Goal: Task Accomplishment & Management: Complete application form

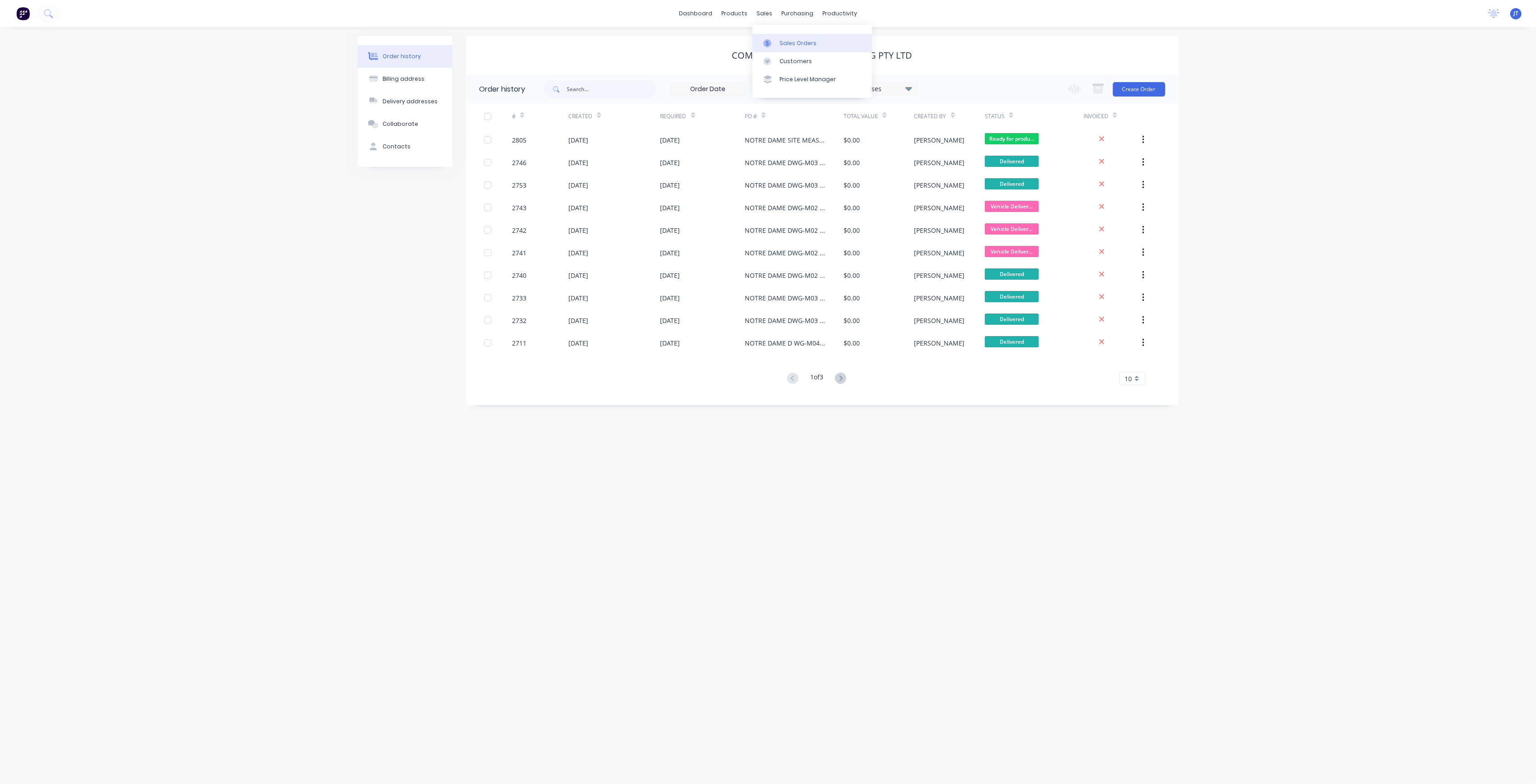
click at [767, 40] on icon at bounding box center [767, 44] width 8 height 8
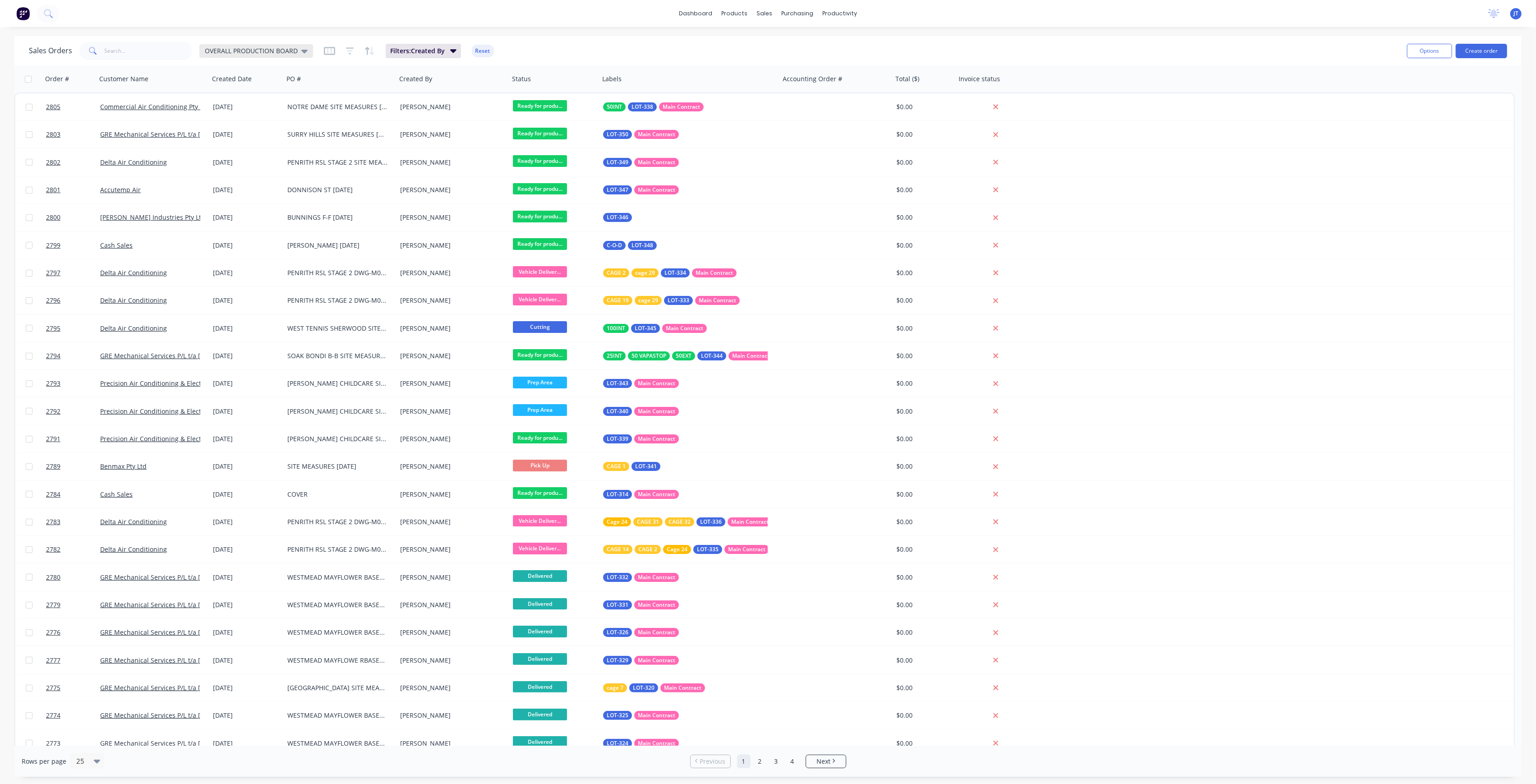
click at [262, 51] on span "OVERALL PRODUCTION BOARD" at bounding box center [251, 51] width 93 height 10
click at [262, 131] on button "None" at bounding box center [253, 127] width 103 height 10
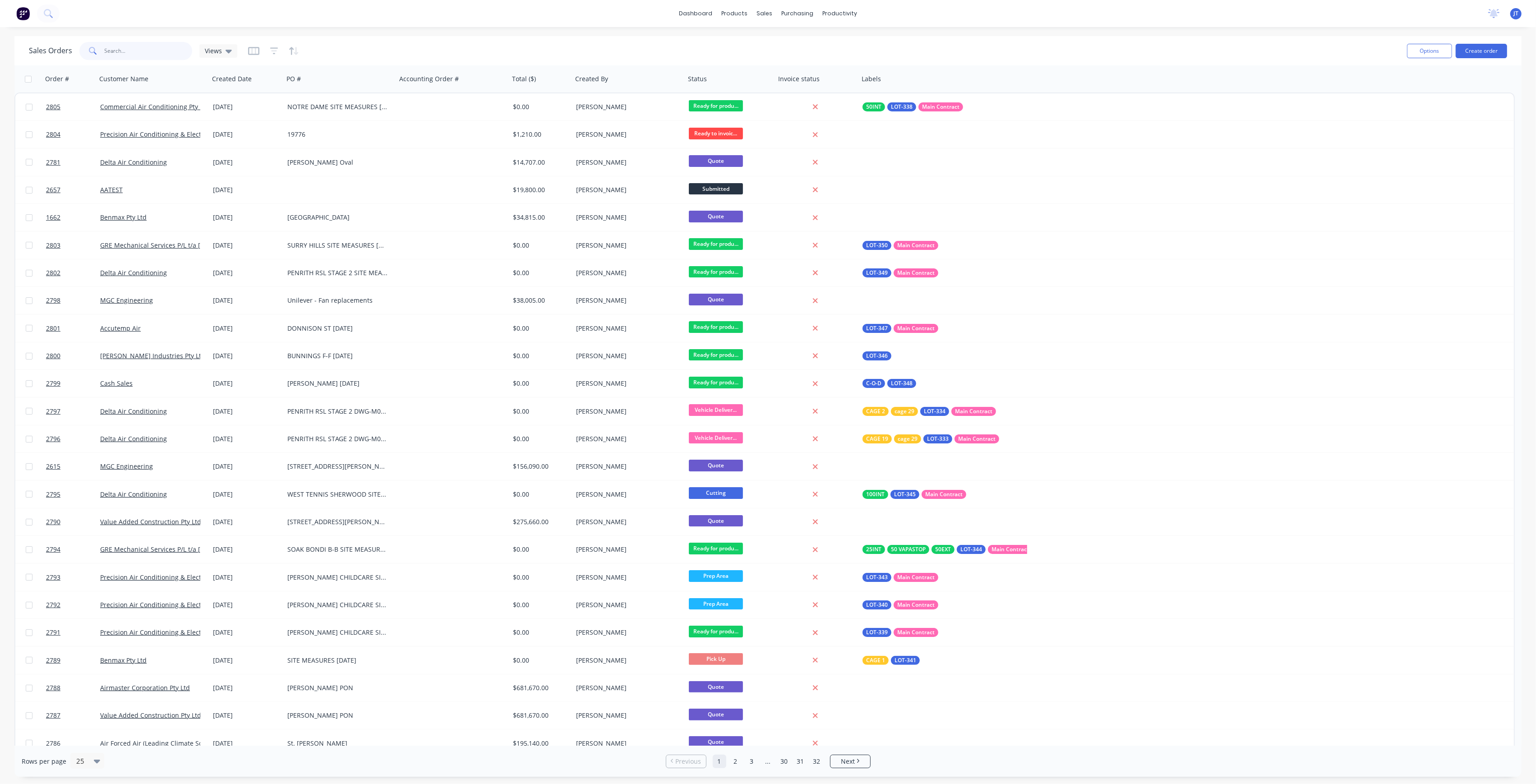
click at [147, 58] on input "text" at bounding box center [149, 51] width 88 height 18
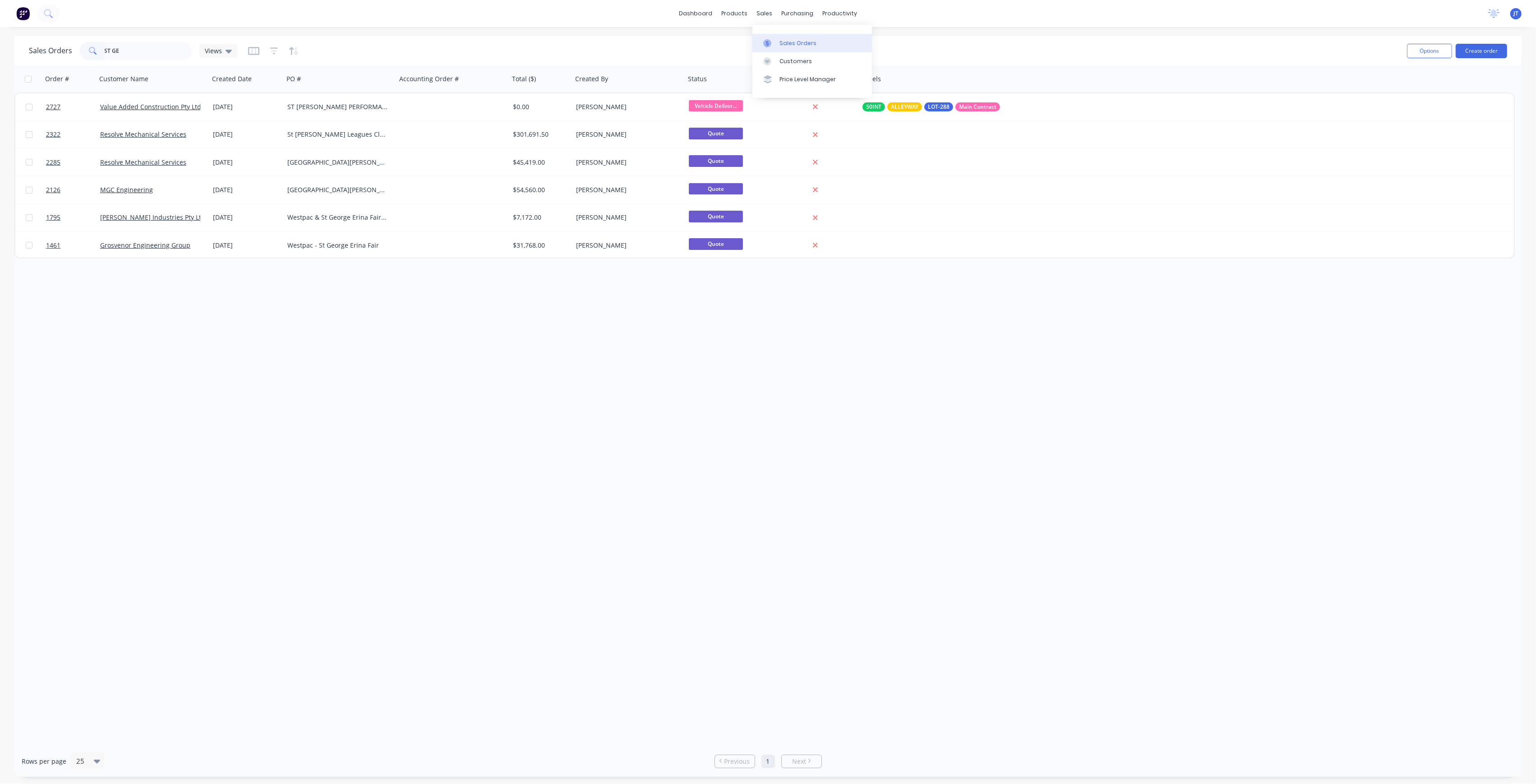
click at [780, 44] on div "Sales Orders" at bounding box center [798, 44] width 37 height 8
click at [174, 56] on input "ST GE" at bounding box center [149, 51] width 88 height 18
type input "S"
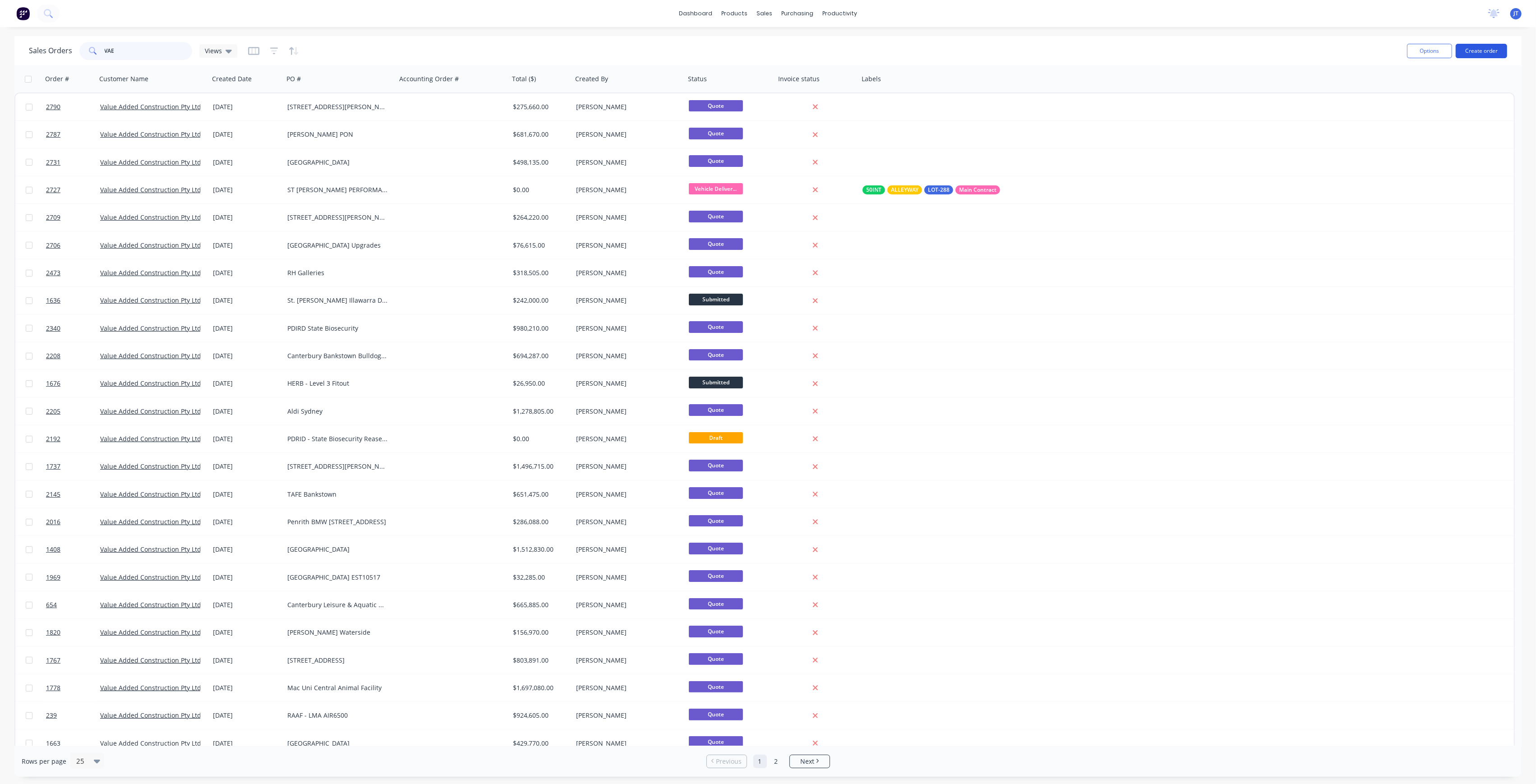
type input "VAE"
click at [1470, 51] on button "Create order" at bounding box center [1481, 51] width 51 height 14
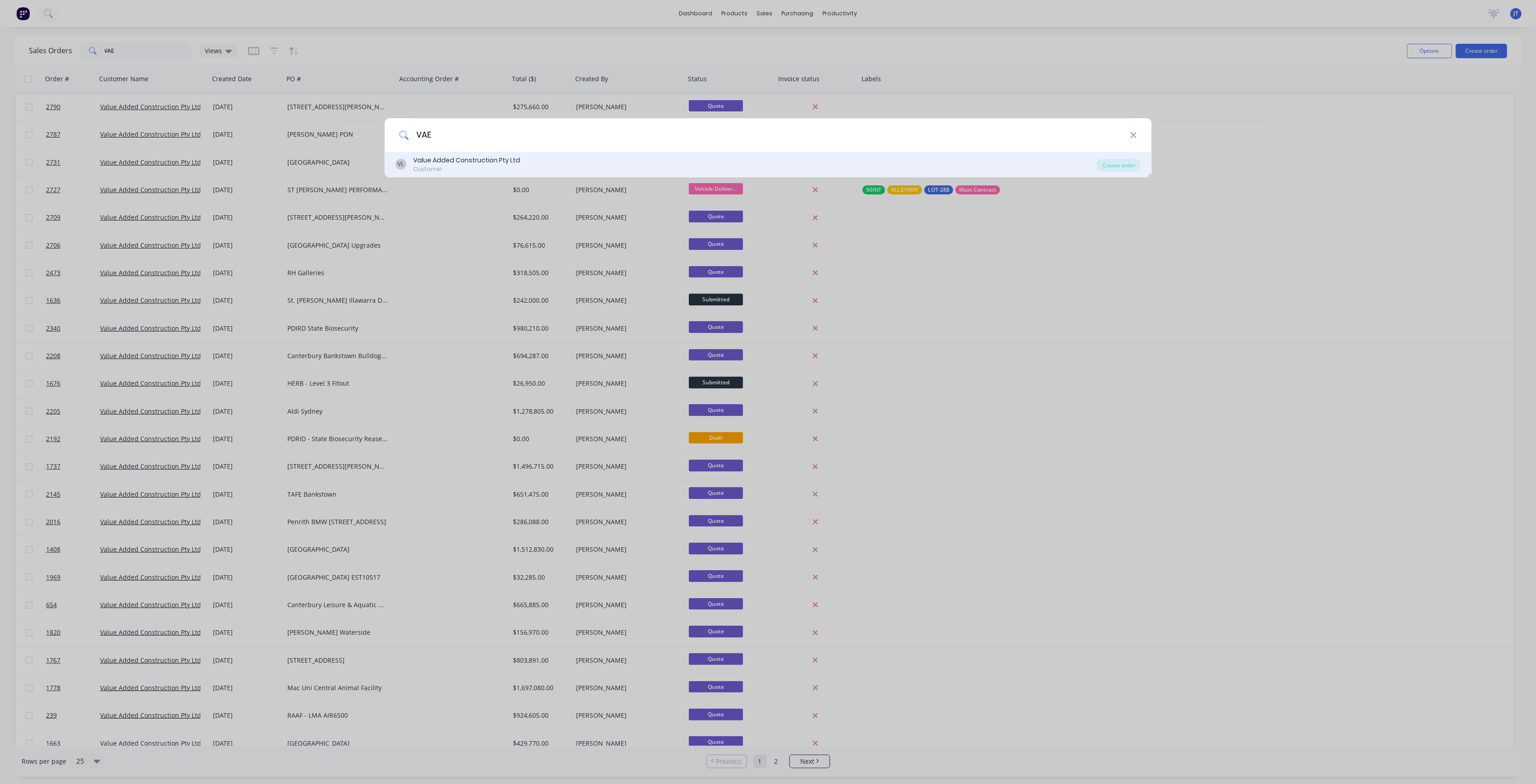
type input "VAE"
click at [614, 162] on div "VL Value Added Construction Pty Ltd Customer" at bounding box center [746, 165] width 702 height 18
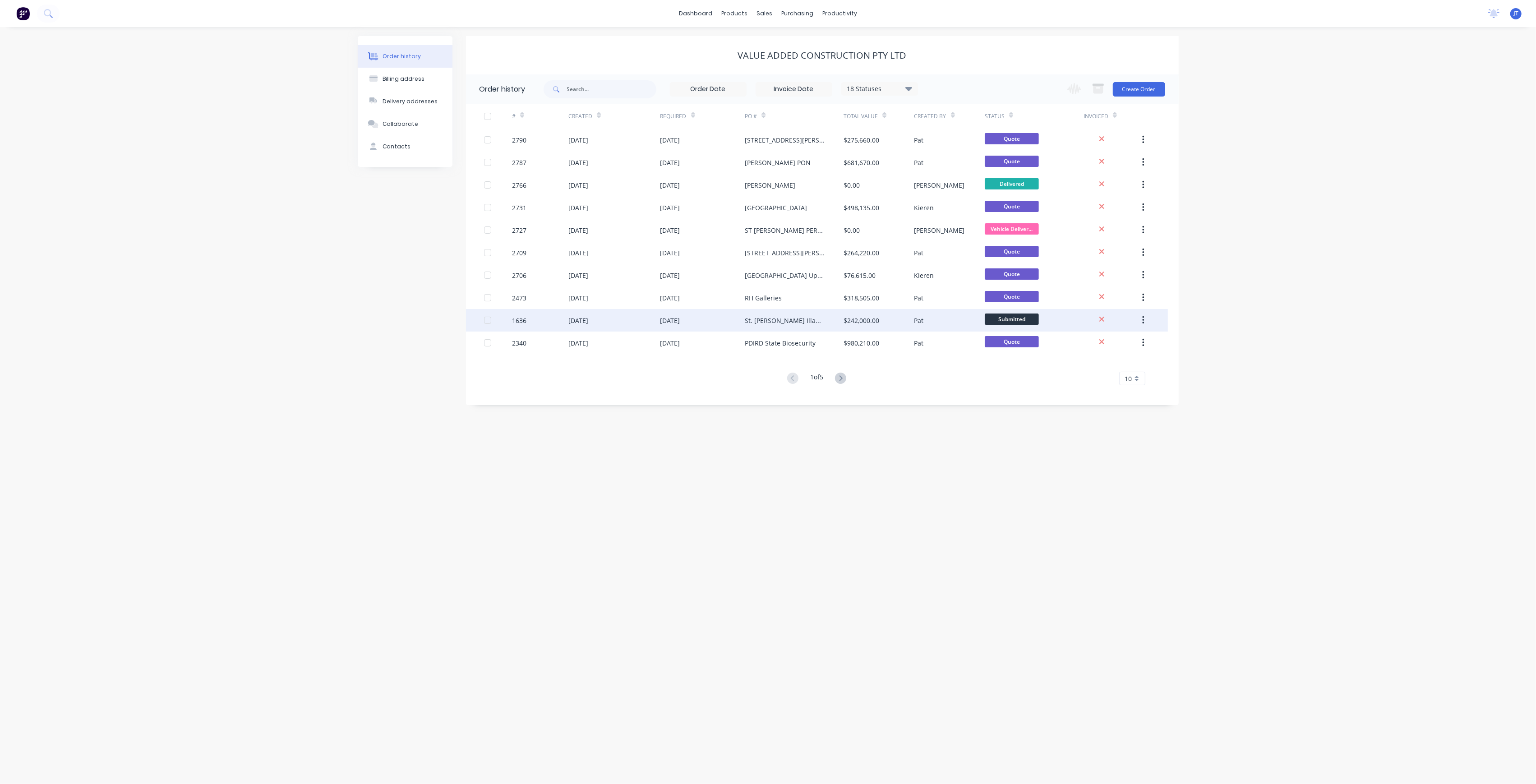
click at [831, 321] on div "St. [PERSON_NAME] Illawarra Dragons" at bounding box center [794, 320] width 99 height 23
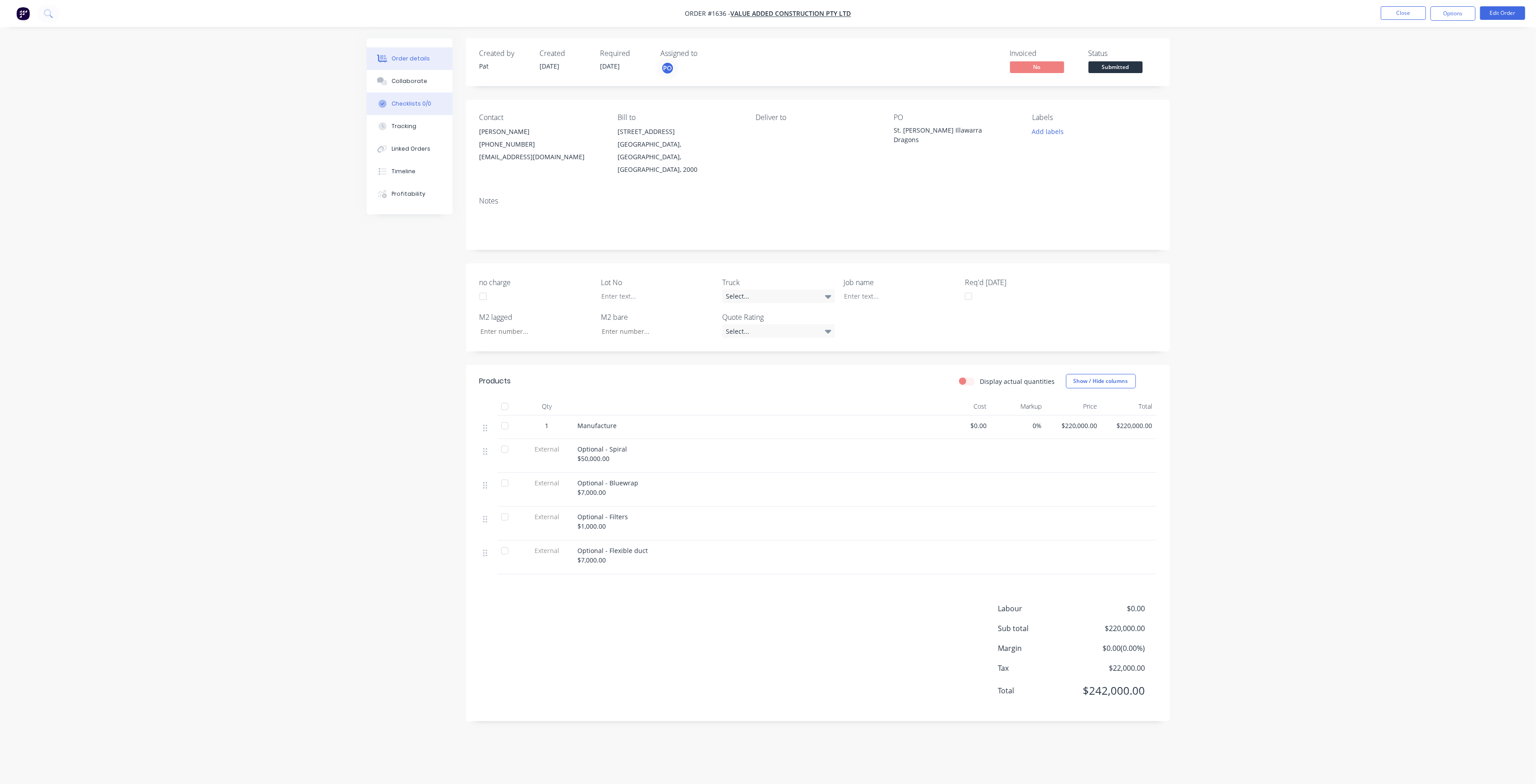
click at [412, 100] on div "Checklists 0/0" at bounding box center [411, 104] width 40 height 8
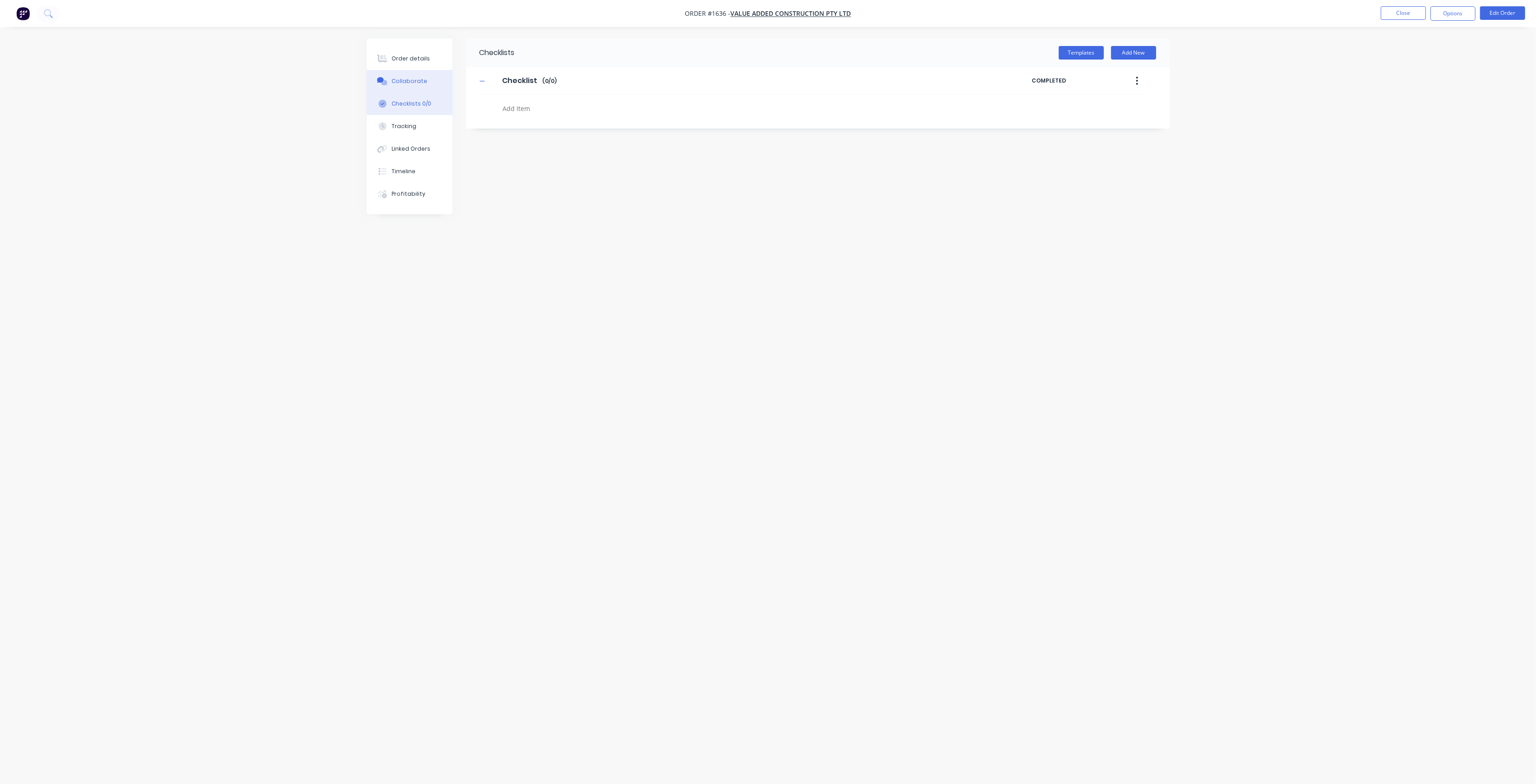
click at [447, 80] on button "Collaborate" at bounding box center [410, 81] width 86 height 23
click at [1389, 8] on button "Close" at bounding box center [1395, 13] width 45 height 14
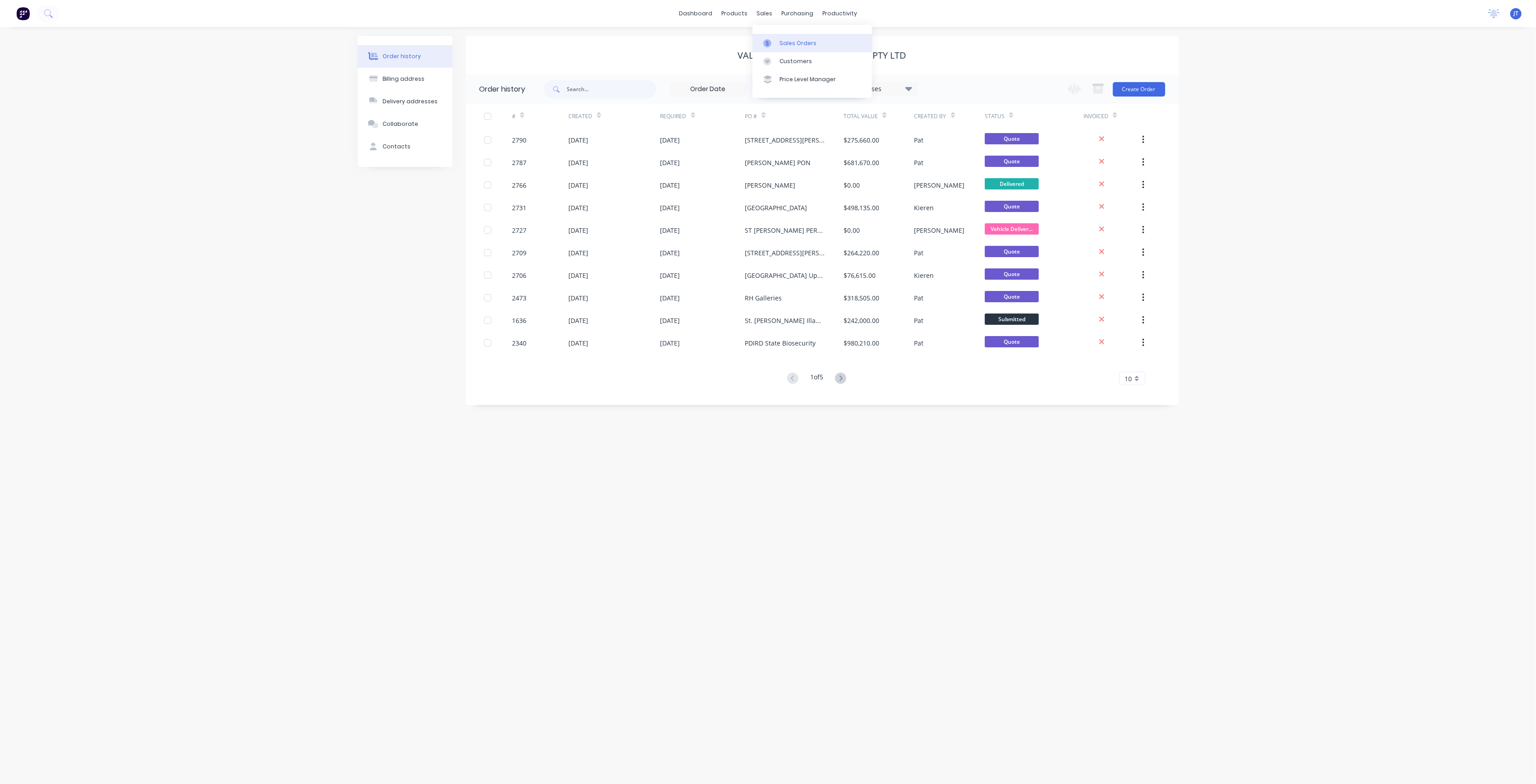
click at [785, 39] on div "Sales Orders" at bounding box center [798, 44] width 37 height 8
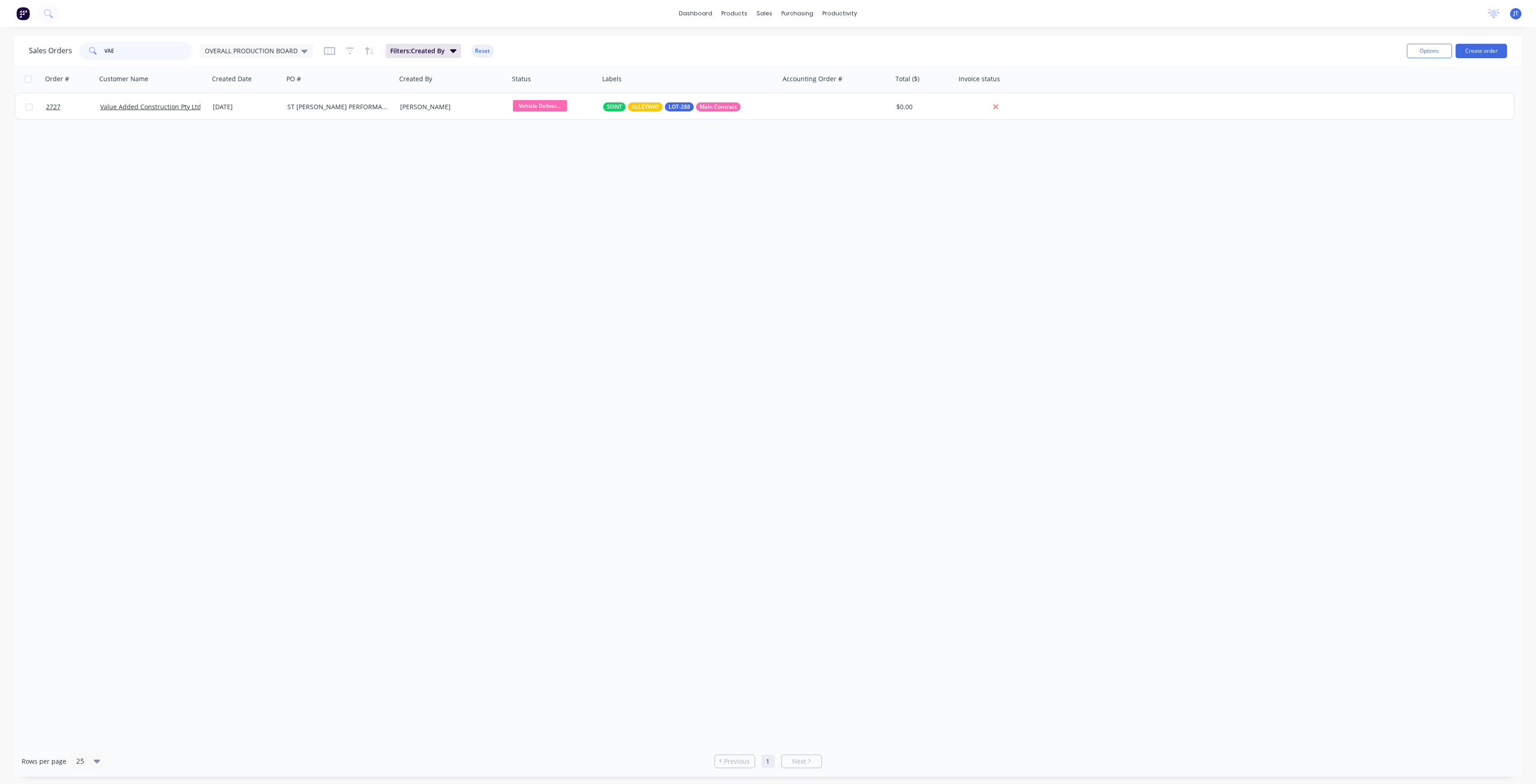
drag, startPoint x: 153, startPoint y: 53, endPoint x: 11, endPoint y: 55, distance: 142.0
click at [11, 55] on div "Sales Orders VAE OVERALL PRODUCTION BOARD Filters: Created By Reset Options Cre…" at bounding box center [768, 407] width 1536 height 740
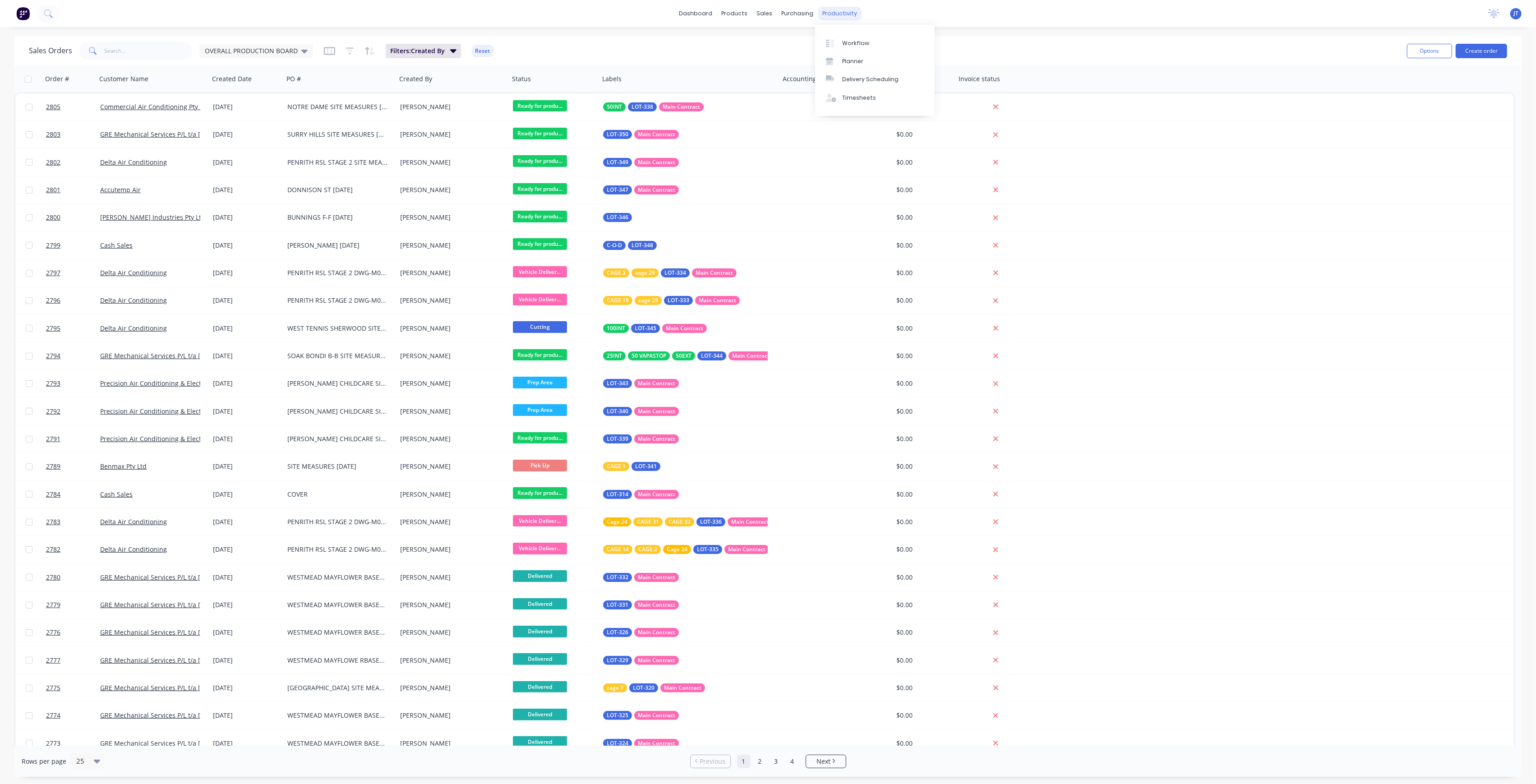
click at [830, 13] on div "productivity" at bounding box center [840, 13] width 44 height 14
click at [841, 42] on link "Workflow" at bounding box center [875, 43] width 119 height 18
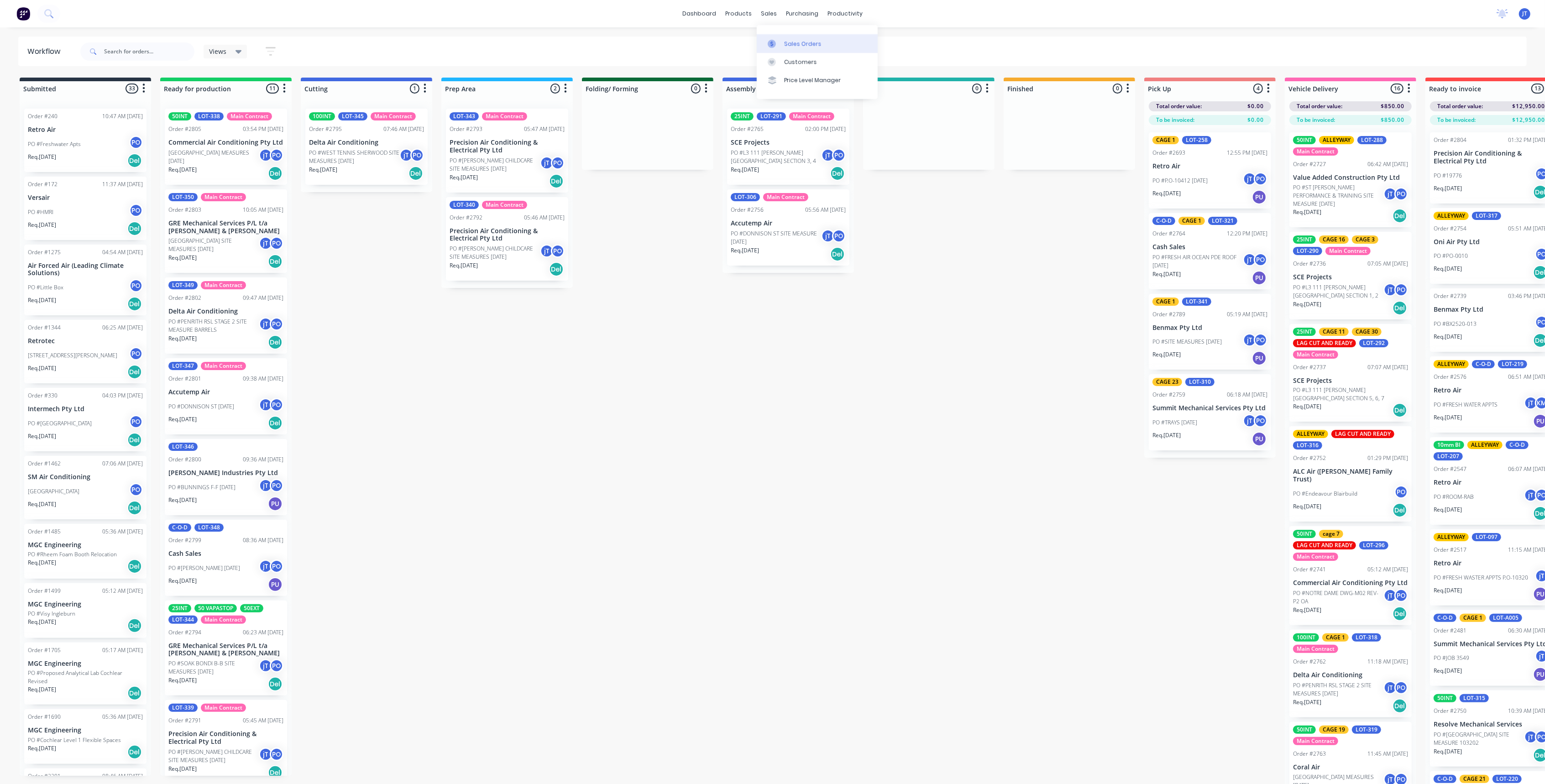
click at [786, 48] on link "Sales Orders" at bounding box center [817, 43] width 121 height 18
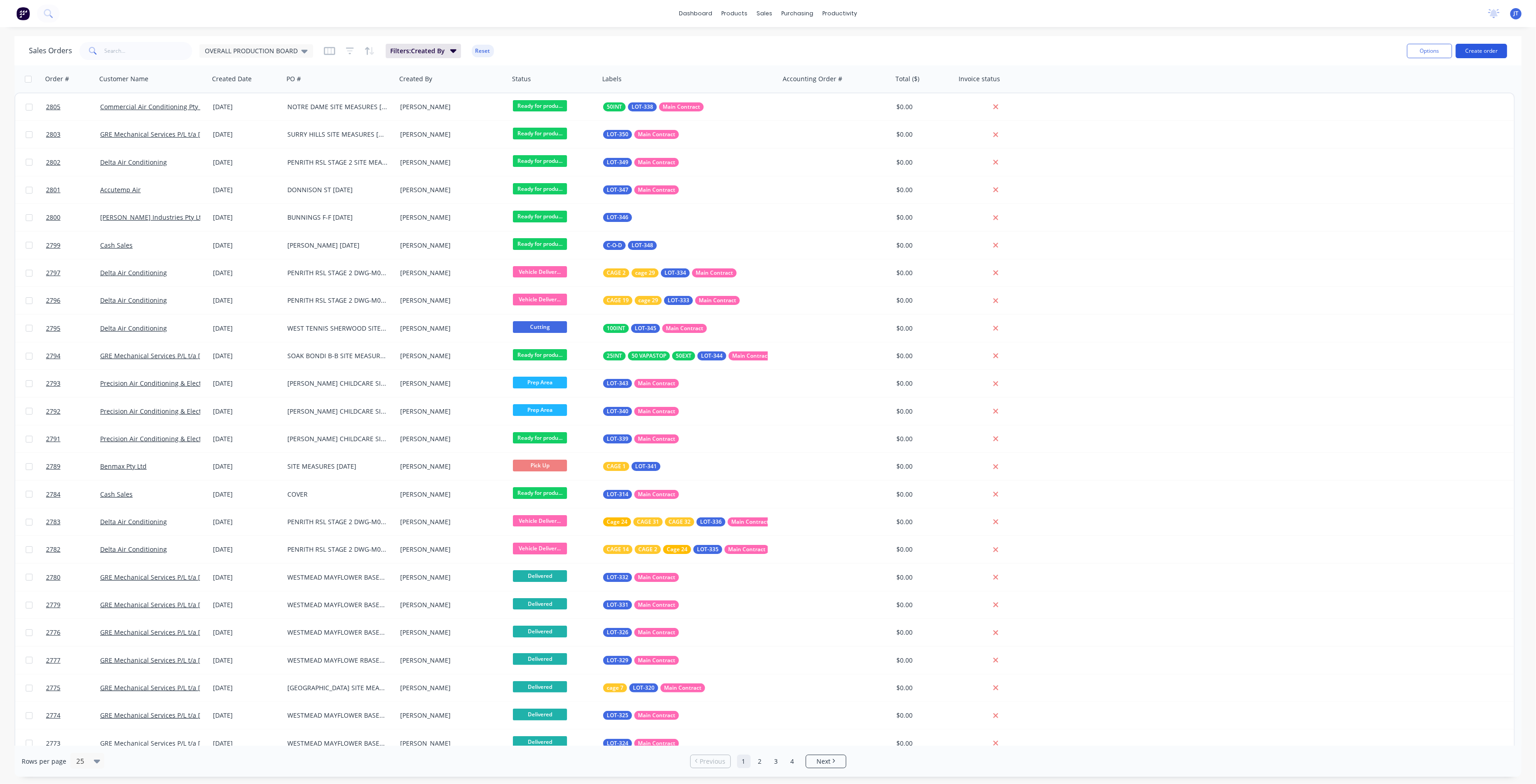
click at [1464, 55] on button "Create order" at bounding box center [1481, 51] width 51 height 14
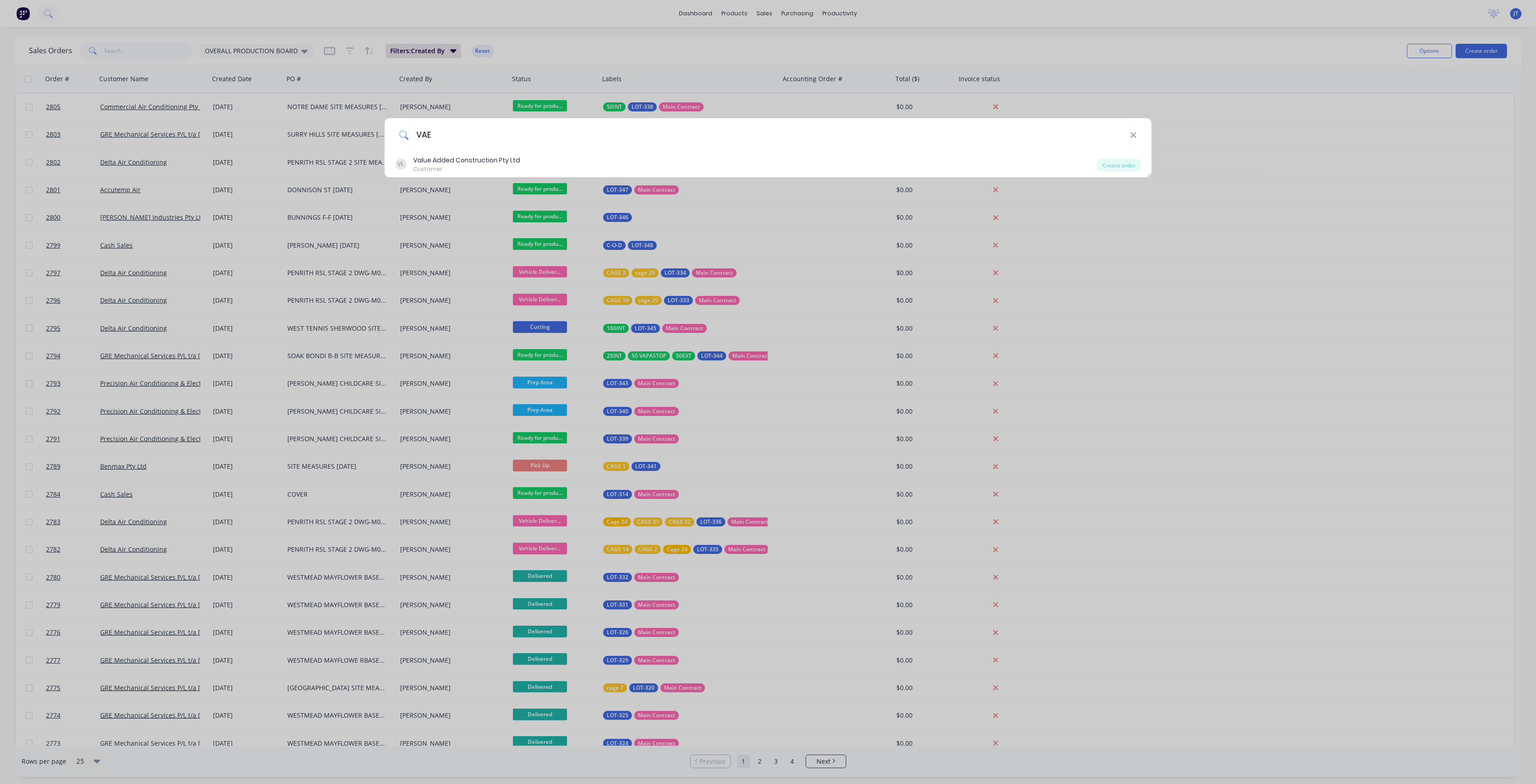
type input "VAE"
click at [438, 162] on div "Value Added Construction Pty Ltd" at bounding box center [466, 160] width 107 height 10
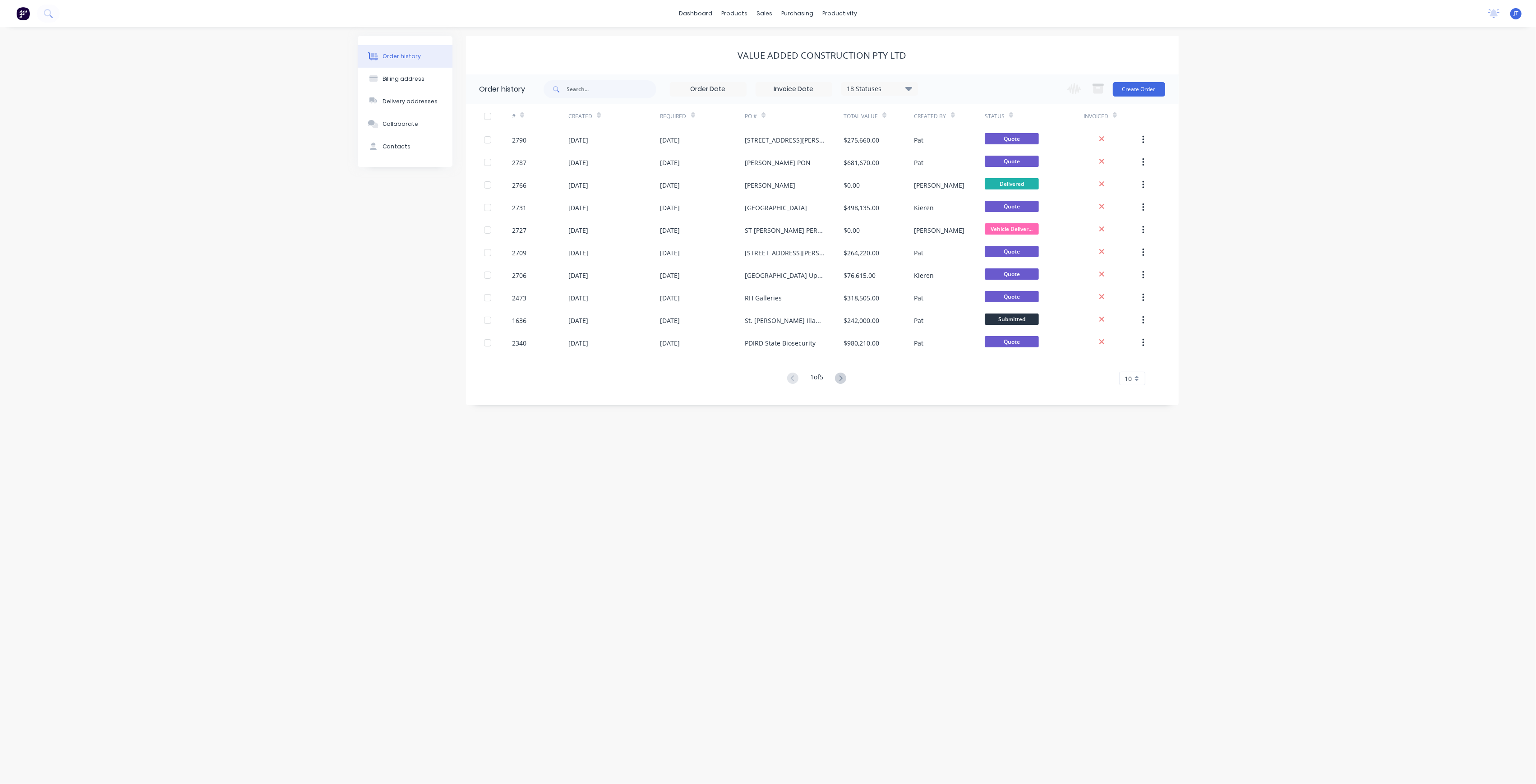
click at [1147, 104] on div at bounding box center [1147, 116] width 14 height 25
click at [1147, 95] on button "Create Order" at bounding box center [1139, 89] width 52 height 14
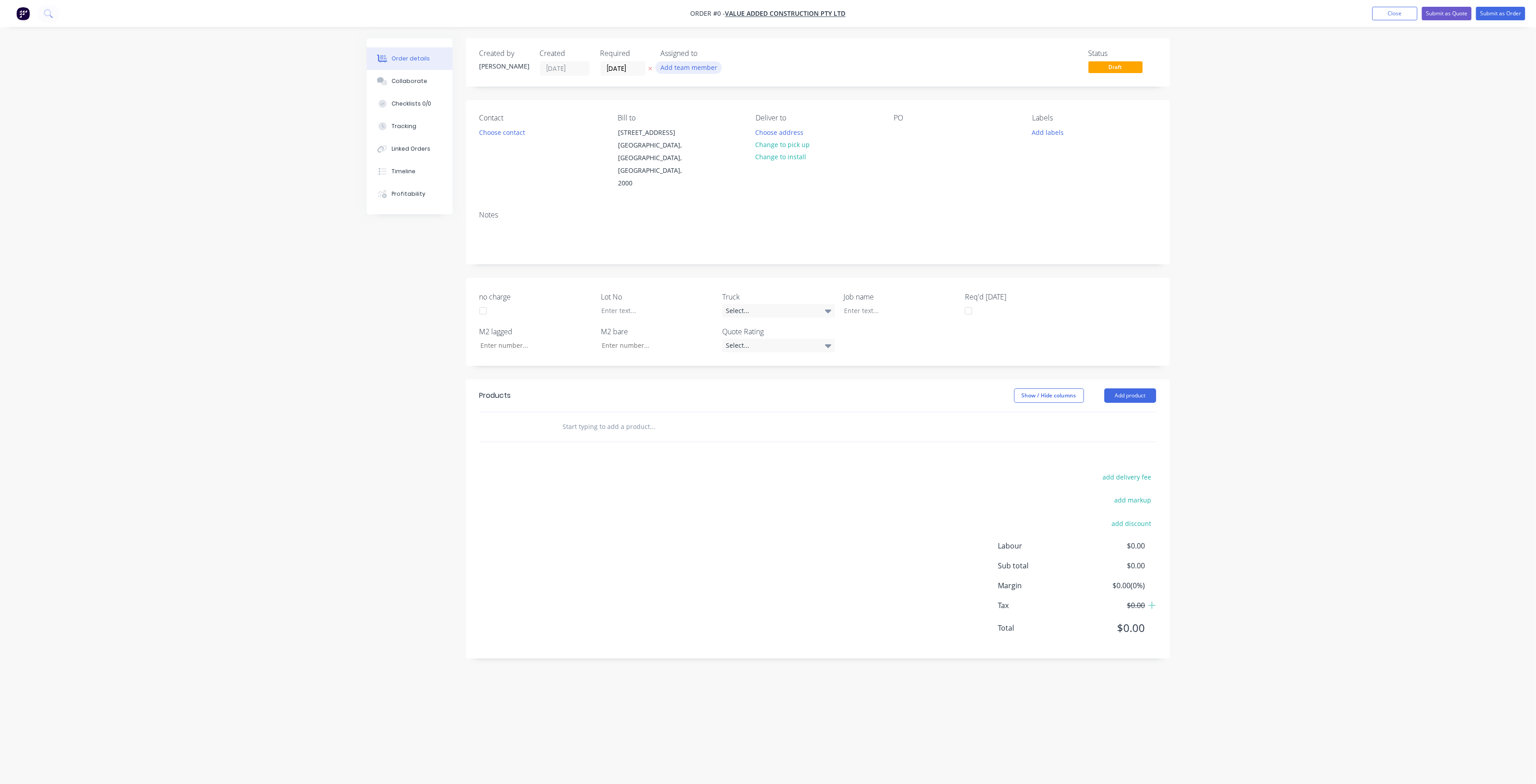
click at [705, 61] on button "Add team member" at bounding box center [688, 67] width 66 height 12
click at [714, 123] on button "[PERSON_NAME] (You)" at bounding box center [728, 117] width 135 height 18
click at [733, 179] on div "[PERSON_NAME]" at bounding box center [733, 181] width 90 height 10
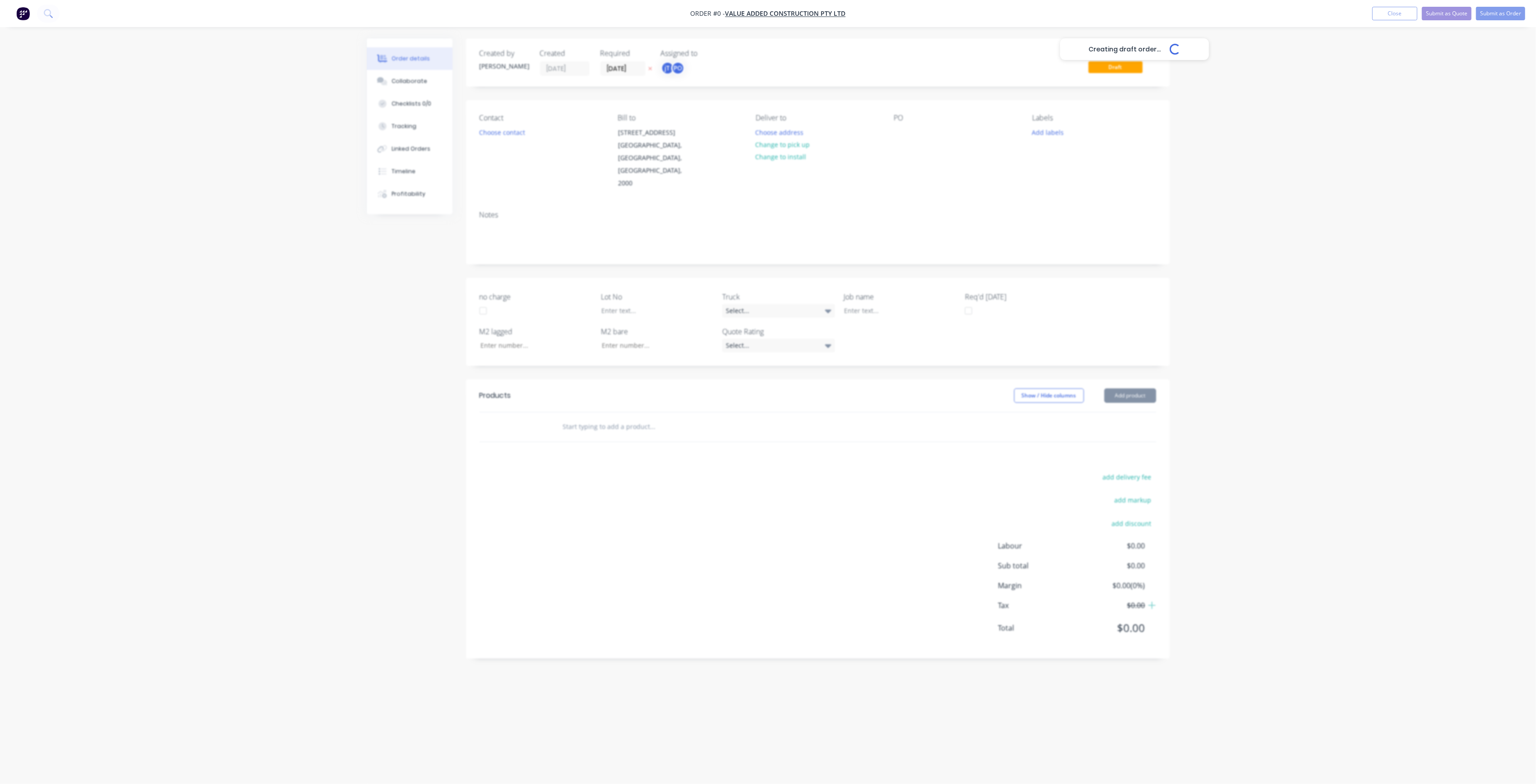
click at [904, 125] on div "Creating draft order... Loading... Order details Collaborate Checklists 0/0 Tra…" at bounding box center [768, 374] width 821 height 673
click at [909, 131] on div "PO" at bounding box center [955, 152] width 123 height 76
click at [906, 132] on div at bounding box center [901, 132] width 14 height 13
drag, startPoint x: 948, startPoint y: 163, endPoint x: 870, endPoint y: 132, distance: 83.9
click at [870, 132] on div "Contact Choose contact Bill to [STREET_ADDRESS] Deliver to Choose address Chang…" at bounding box center [818, 151] width 704 height 103
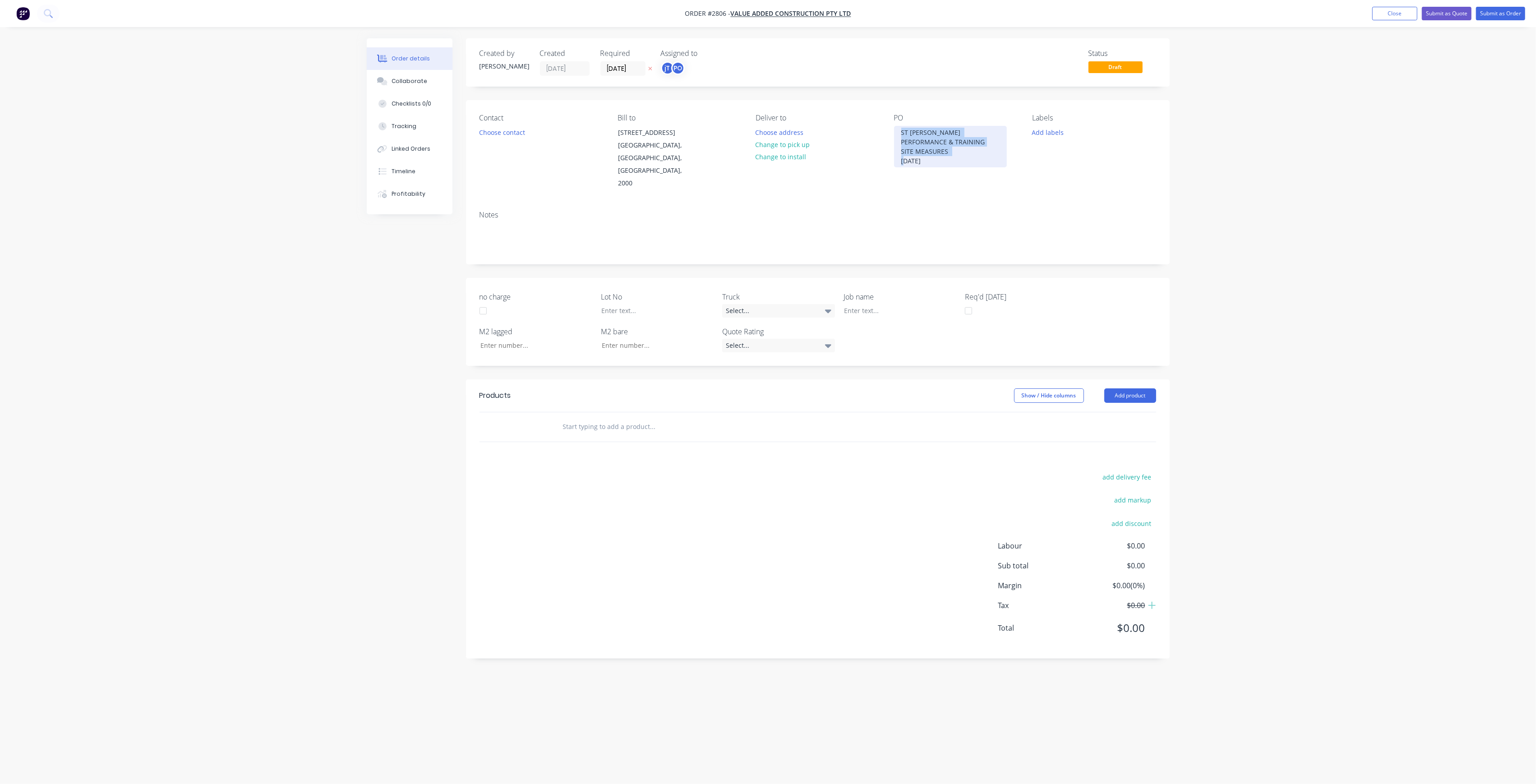
copy div "ST [PERSON_NAME] PERFORMANCE & TRAINING SITE MEASURES [DATE]"
click at [892, 304] on div at bounding box center [893, 311] width 113 height 13
paste div
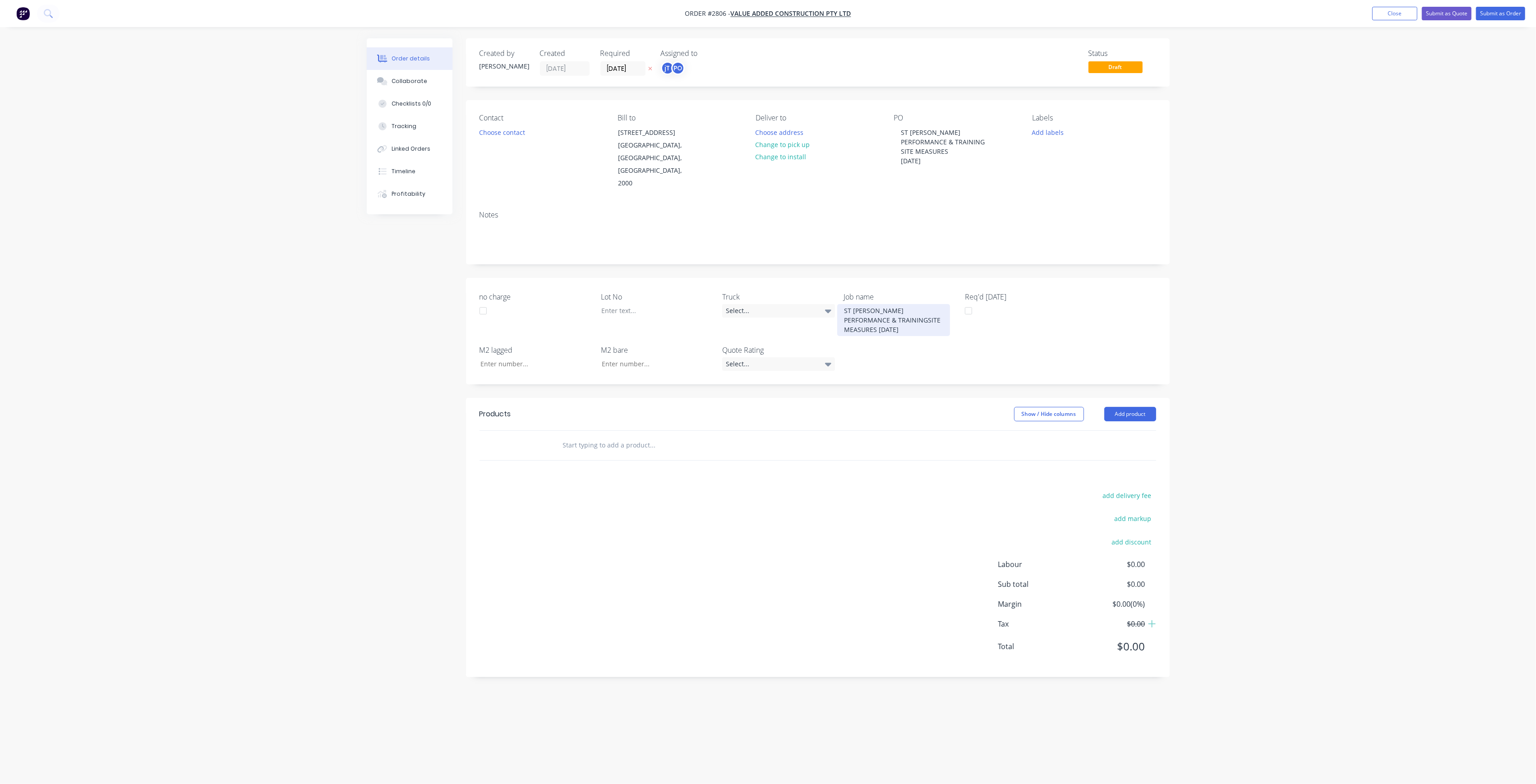
drag, startPoint x: 876, startPoint y: 306, endPoint x: 946, endPoint y: 308, distance: 70.0
click at [876, 306] on div "ST [PERSON_NAME] PERFORMANCE & TRAININGSITE MEASURES [DATE]" at bounding box center [893, 320] width 113 height 32
click at [893, 316] on div "ST [PERSON_NAME] PERFORMANCE & TRAINING SITE MEASURES [DATE]" at bounding box center [893, 320] width 113 height 32
click at [1044, 128] on button "Add labels" at bounding box center [1048, 132] width 42 height 12
click at [1076, 163] on input "text" at bounding box center [1107, 159] width 94 height 18
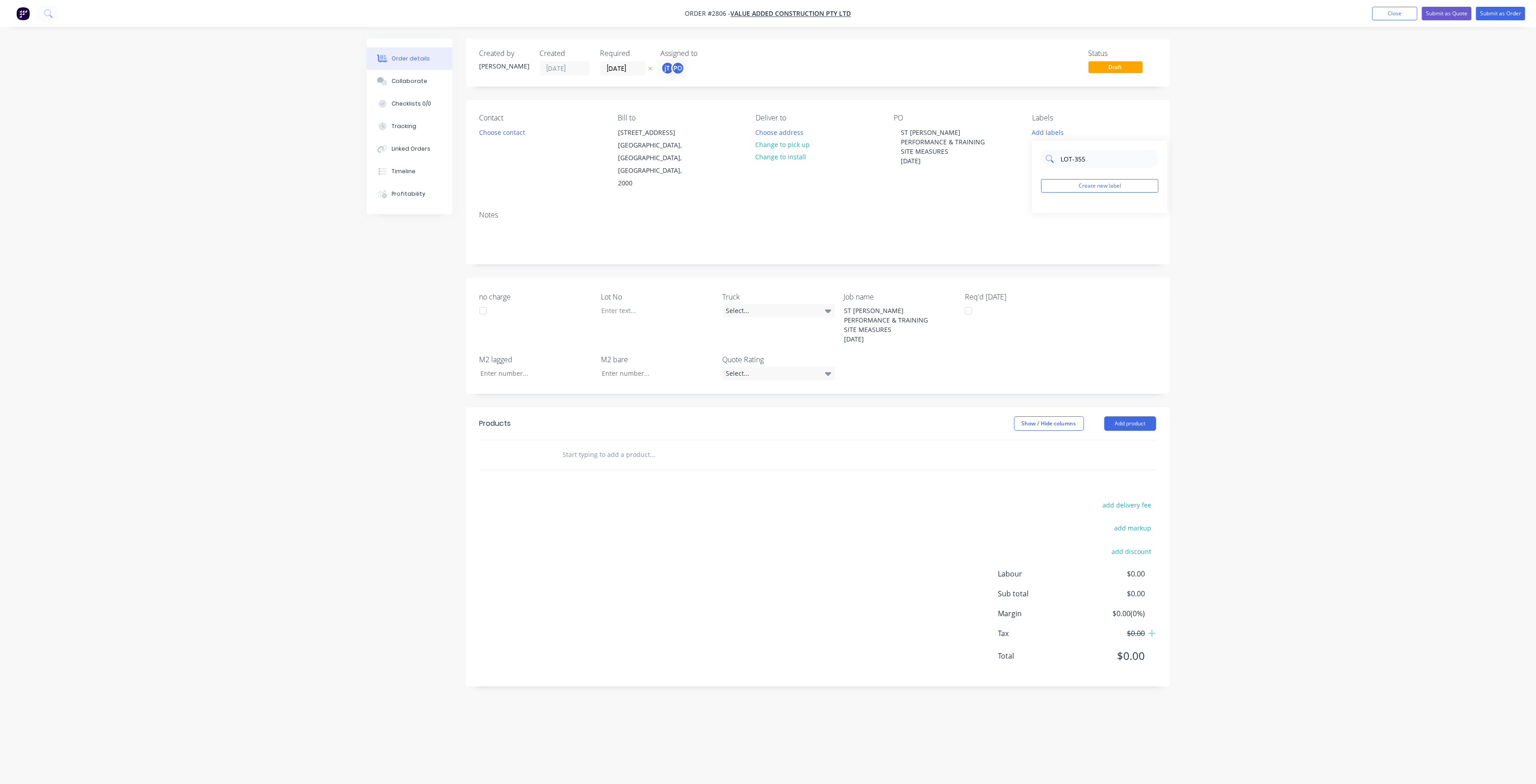
drag, startPoint x: 1098, startPoint y: 153, endPoint x: 1045, endPoint y: 157, distance: 53.2
click at [1045, 157] on div "LOT-355" at bounding box center [1100, 159] width 117 height 18
type input "LOT-355"
click at [1085, 188] on button "Create new label" at bounding box center [1100, 185] width 117 height 14
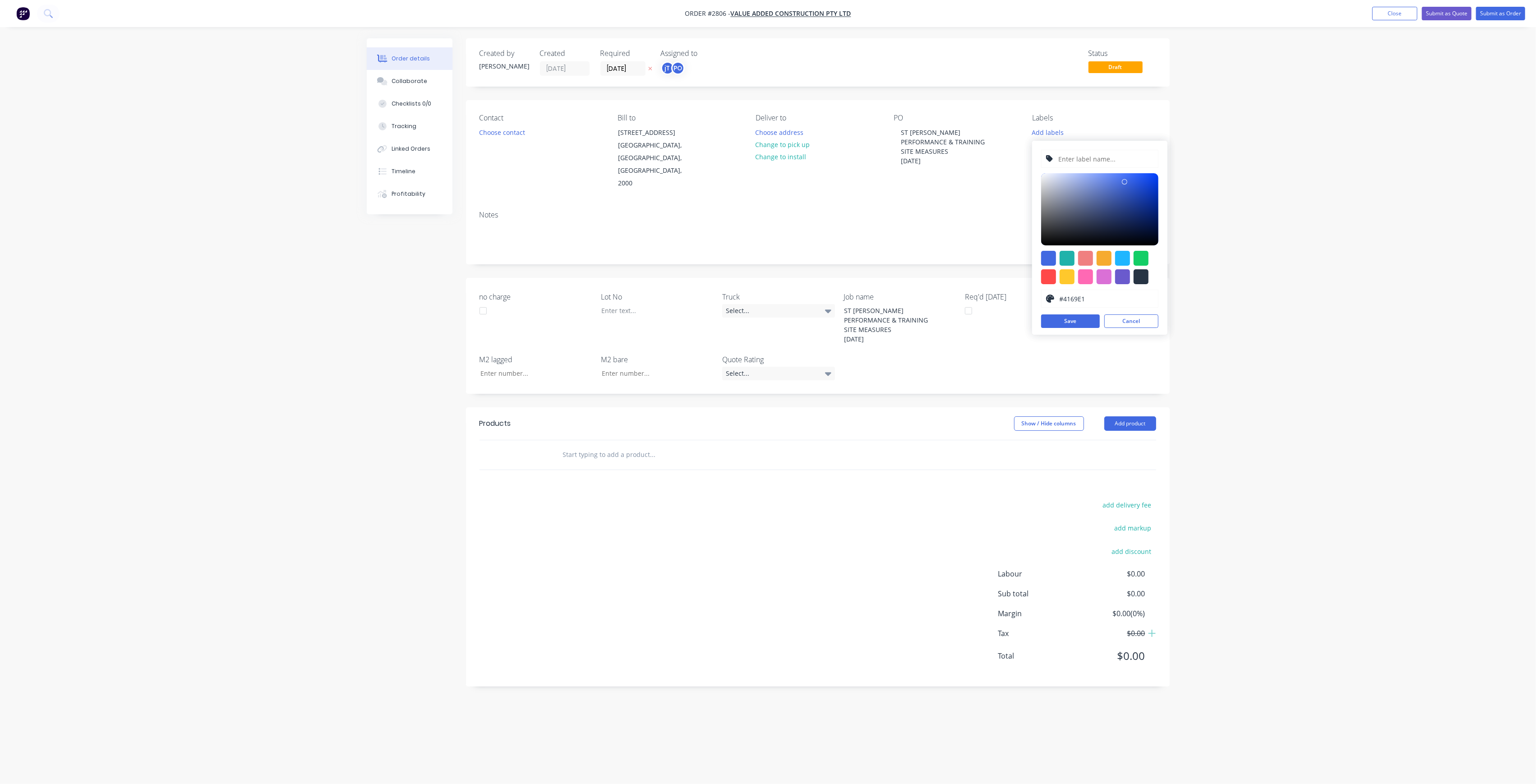
click at [1086, 163] on input "text" at bounding box center [1105, 159] width 96 height 17
paste input "LOT-355"
type input "LOT-355"
click at [1080, 315] on button "Save" at bounding box center [1070, 321] width 58 height 14
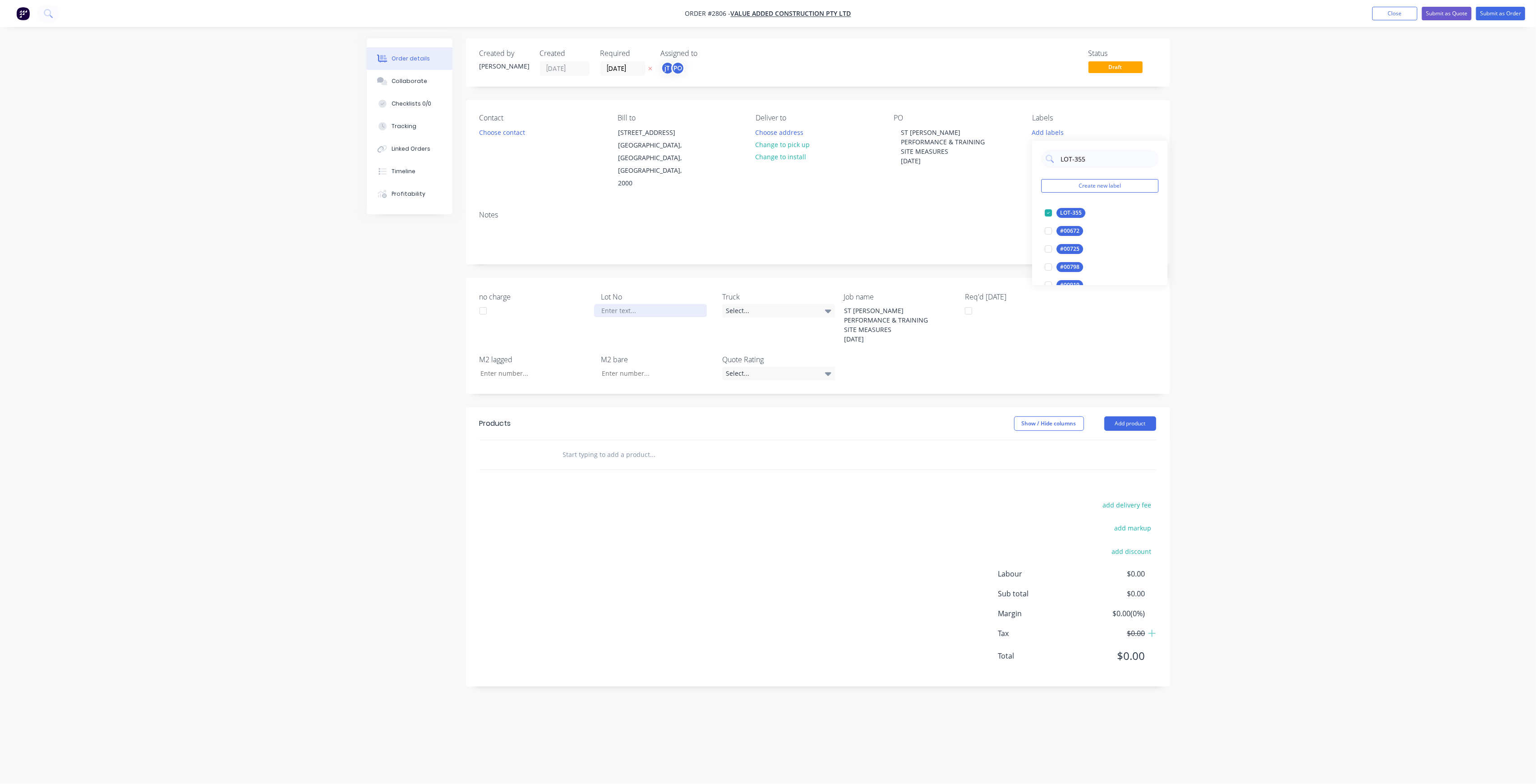
click at [693, 304] on div at bounding box center [650, 311] width 113 height 13
click at [1045, 132] on div "LOT-355" at bounding box center [1046, 130] width 29 height 8
click at [1101, 150] on input "LOT-355" at bounding box center [1107, 154] width 94 height 18
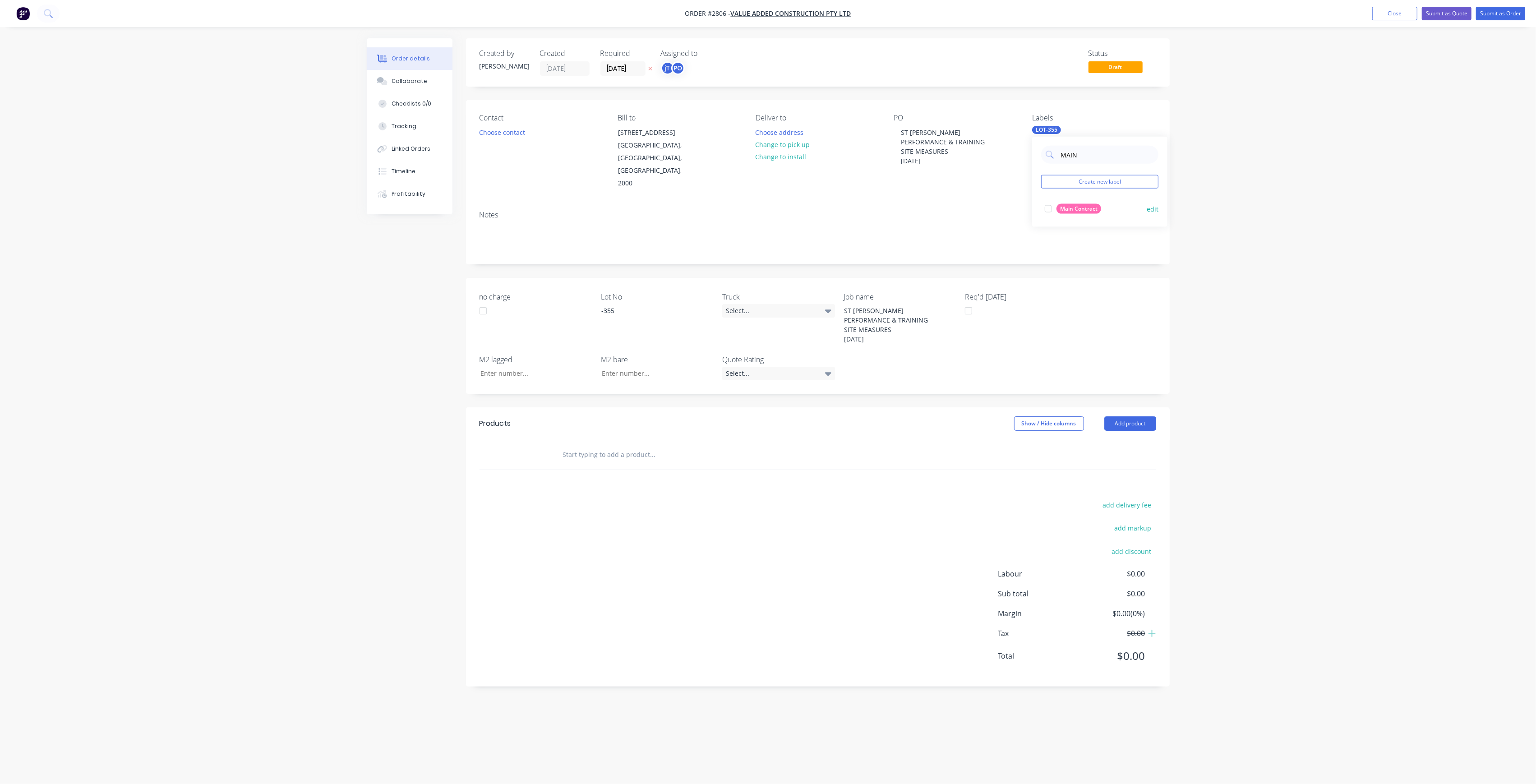
click at [1042, 204] on div at bounding box center [1048, 209] width 18 height 18
click at [1080, 162] on input "MAIN" at bounding box center [1107, 154] width 94 height 18
type input "50"
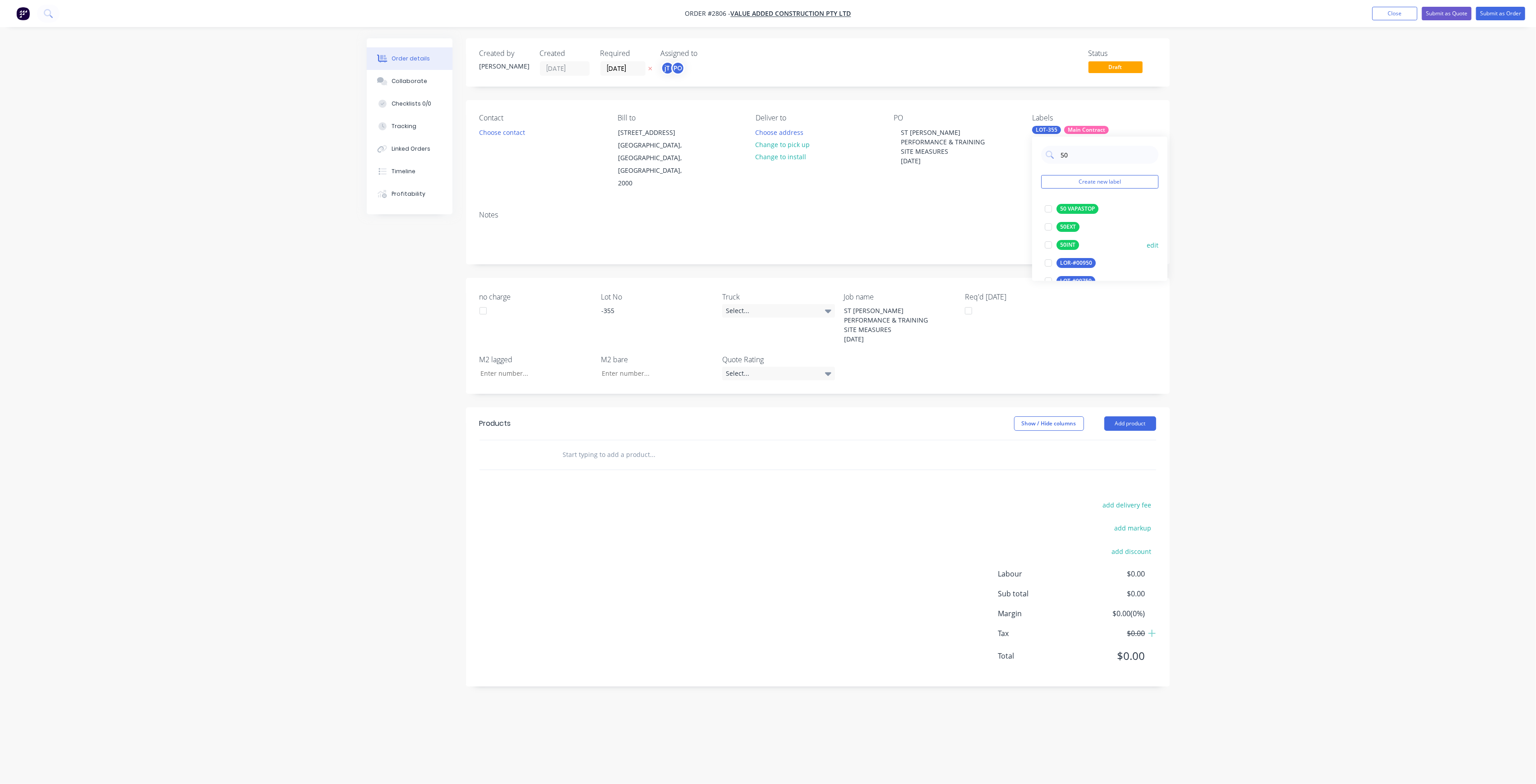
click at [1054, 248] on div at bounding box center [1048, 245] width 18 height 18
drag, startPoint x: 1180, startPoint y: 250, endPoint x: 1172, endPoint y: 255, distance: 9.4
click at [1181, 250] on div "Order details Collaborate Checklists 0/0 Tracking Linked Orders Timeline Profit…" at bounding box center [768, 392] width 1536 height 784
click at [616, 445] on input "text" at bounding box center [652, 454] width 181 height 18
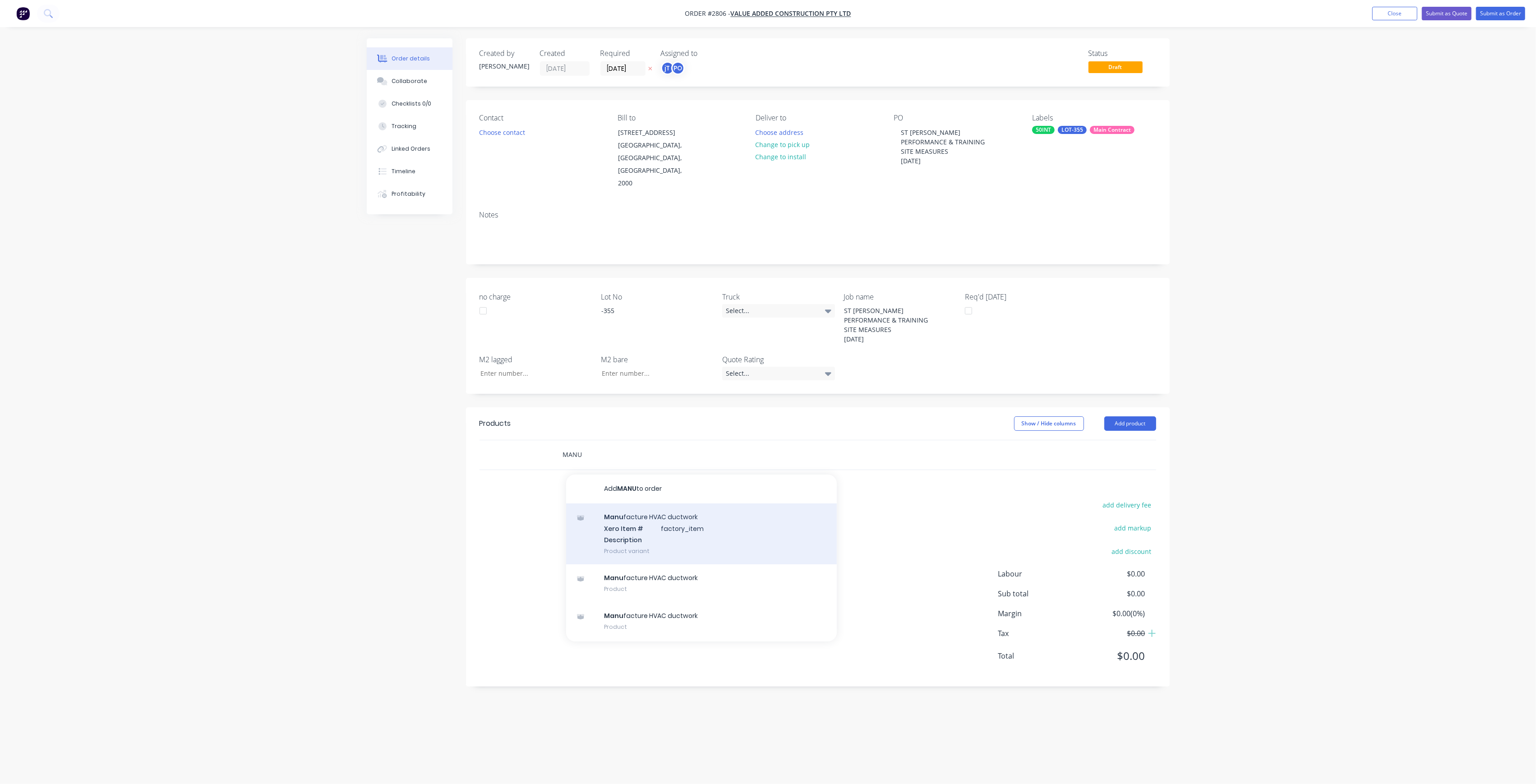
type input "MANU"
click at [645, 503] on div "Manu facture HVAC ductwork Xero Item # factory_item Description Product variant" at bounding box center [701, 534] width 271 height 61
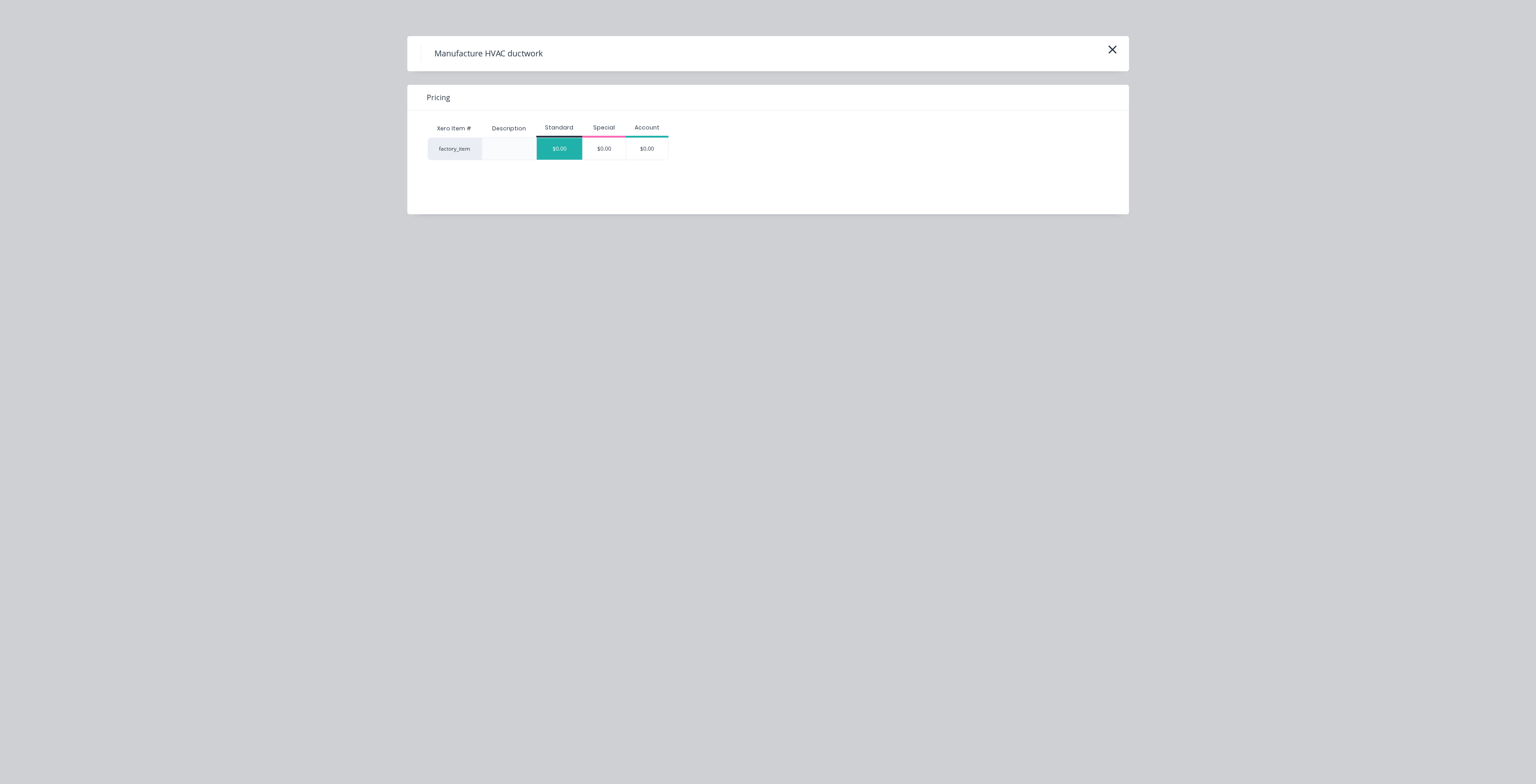
click at [574, 153] on div "$0.00" at bounding box center [559, 148] width 45 height 21
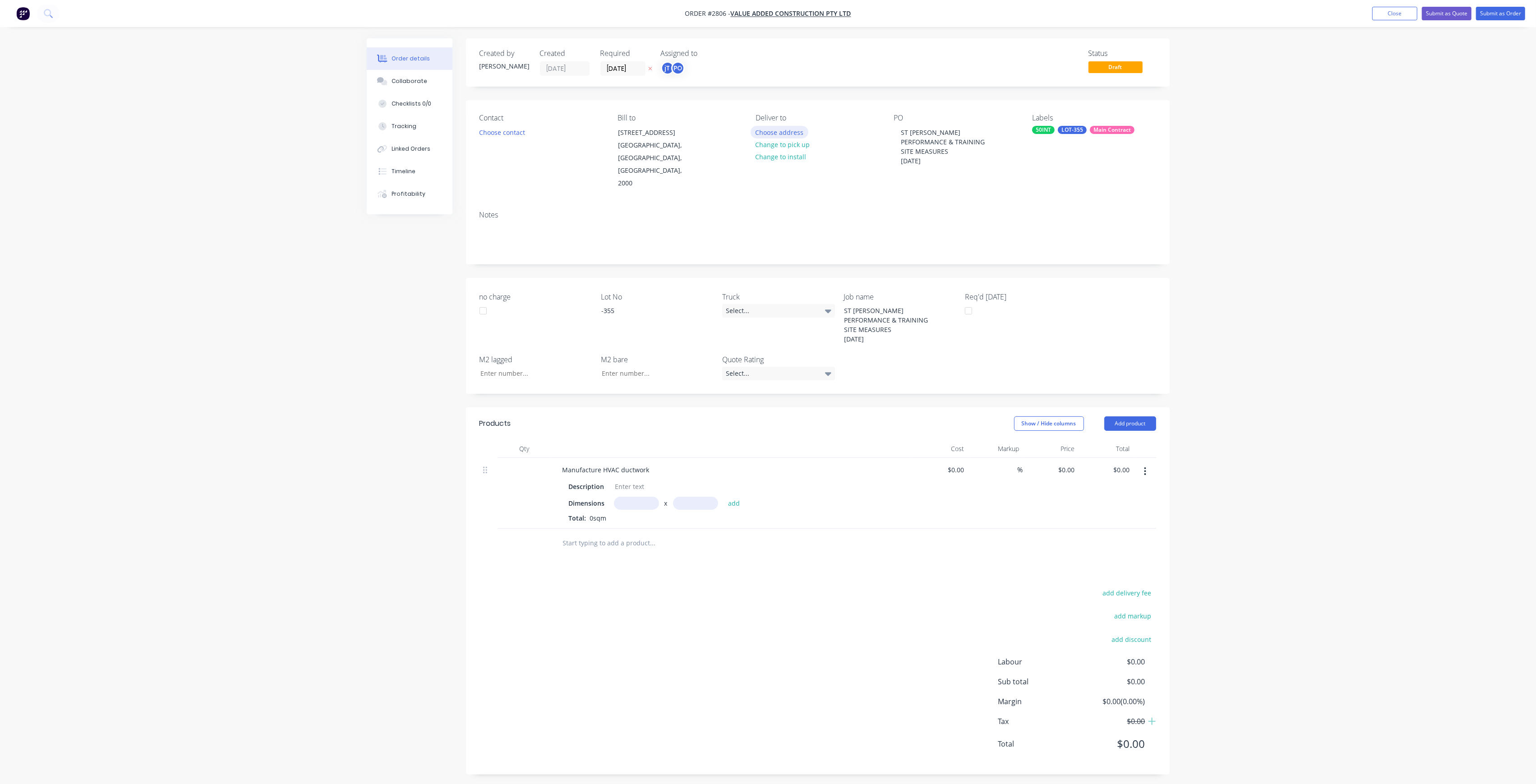
click at [765, 134] on button "Choose address" at bounding box center [779, 132] width 58 height 12
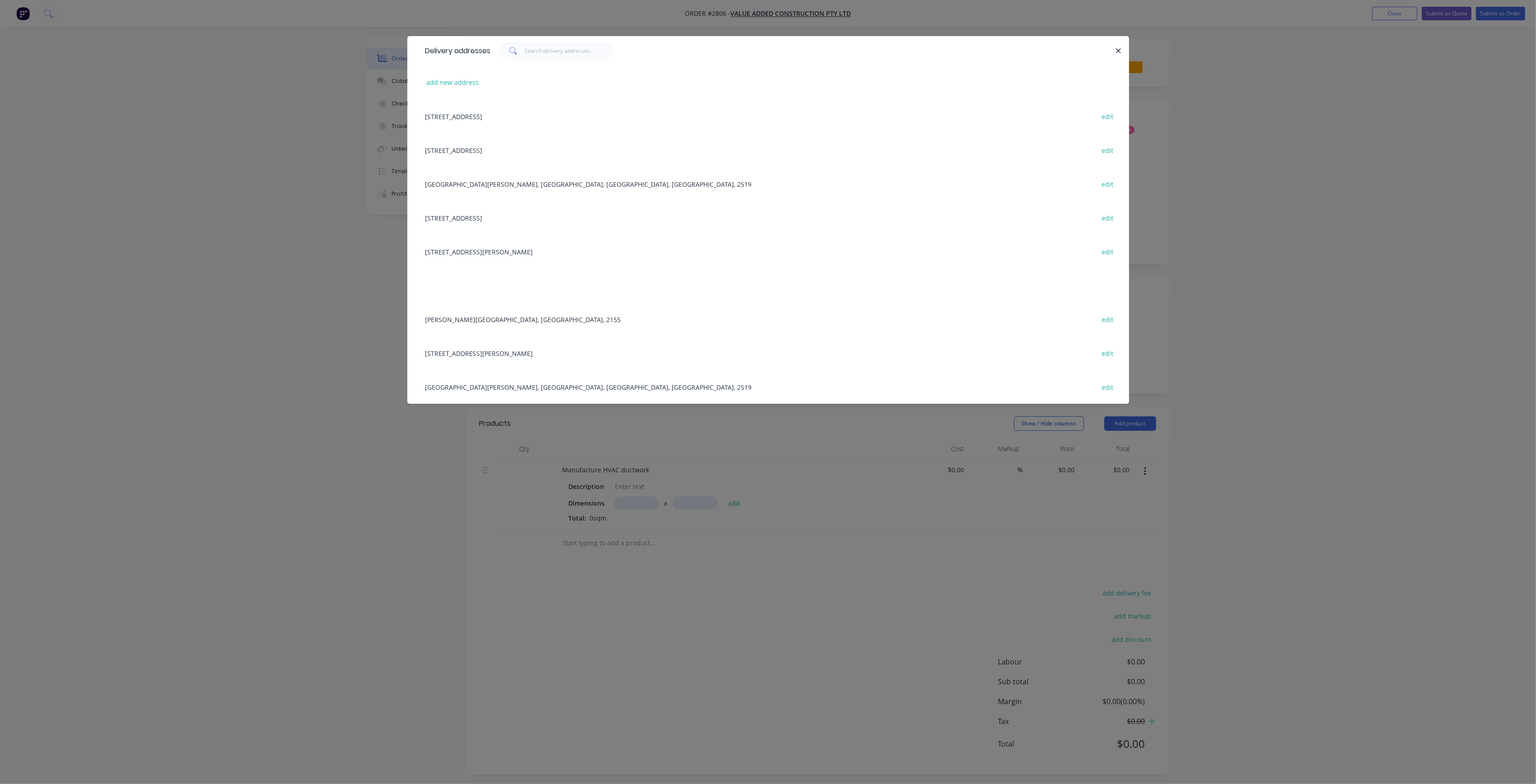
click at [503, 182] on div "[GEOGRAPHIC_DATA][PERSON_NAME], [GEOGRAPHIC_DATA], [GEOGRAPHIC_DATA], [GEOGRAPH…" at bounding box center [768, 184] width 695 height 34
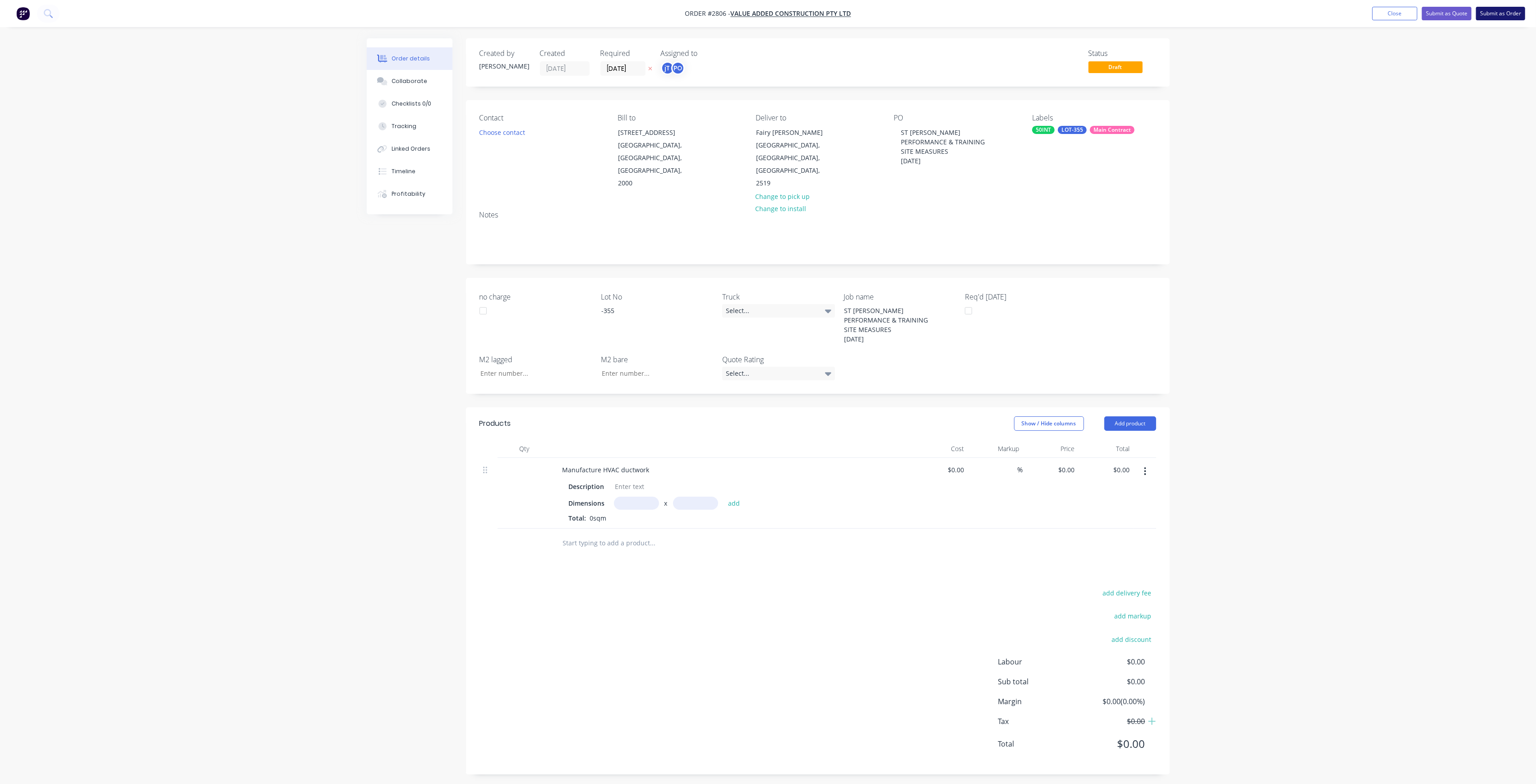
click at [1516, 19] on button "Submit as Order" at bounding box center [1500, 13] width 49 height 14
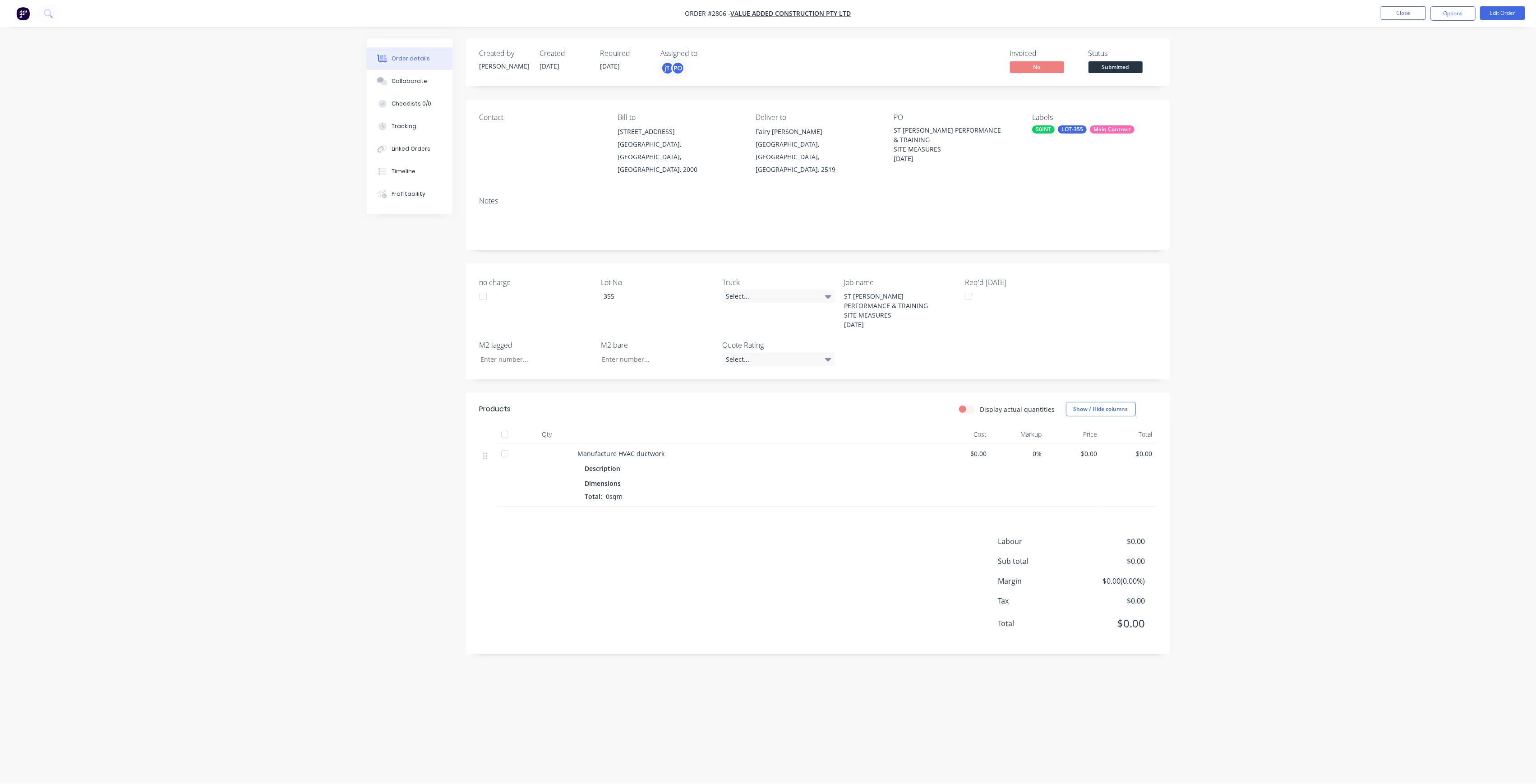
click at [1123, 74] on button "Submitted" at bounding box center [1116, 68] width 54 height 14
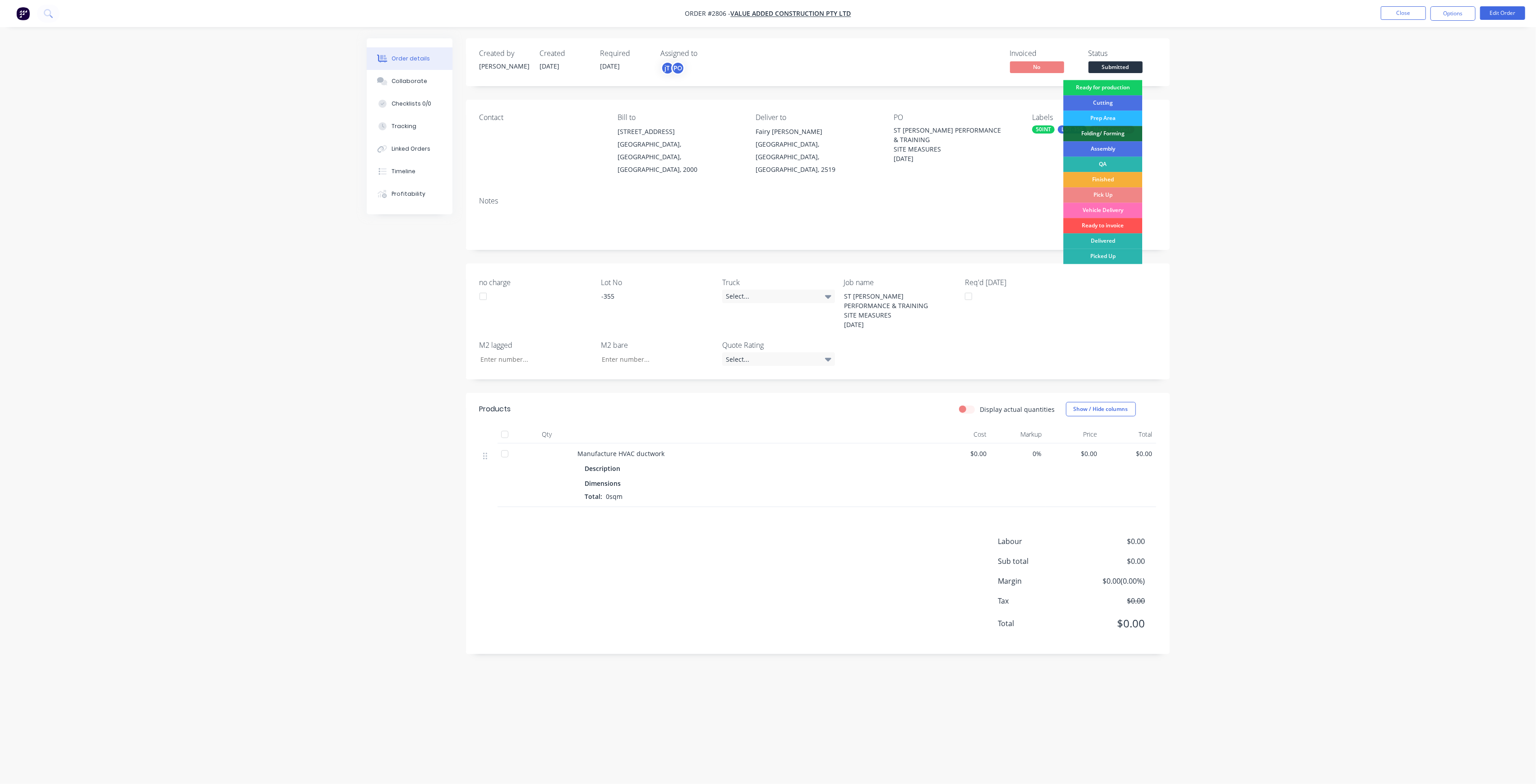
click at [1123, 93] on div "Ready for production" at bounding box center [1103, 88] width 79 height 16
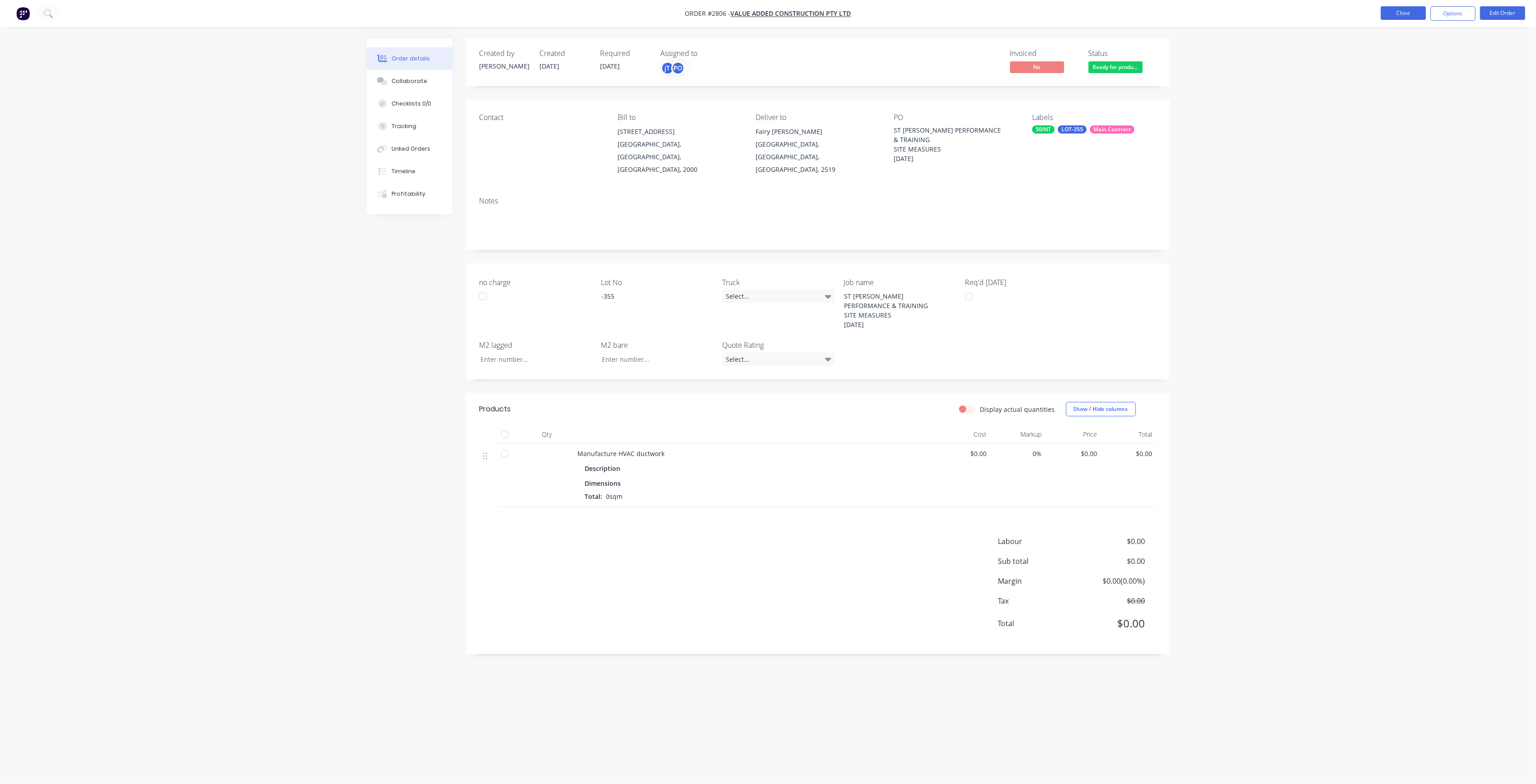
click at [1392, 14] on button "Close" at bounding box center [1404, 13] width 45 height 14
